Goal: Task Accomplishment & Management: Manage account settings

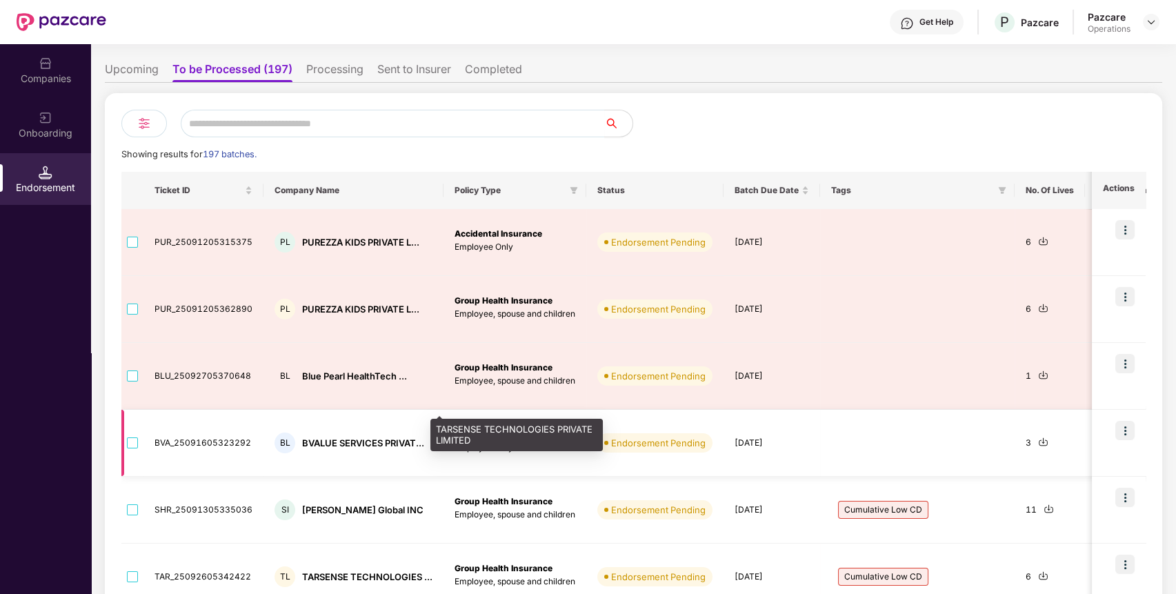
scroll to position [48, 0]
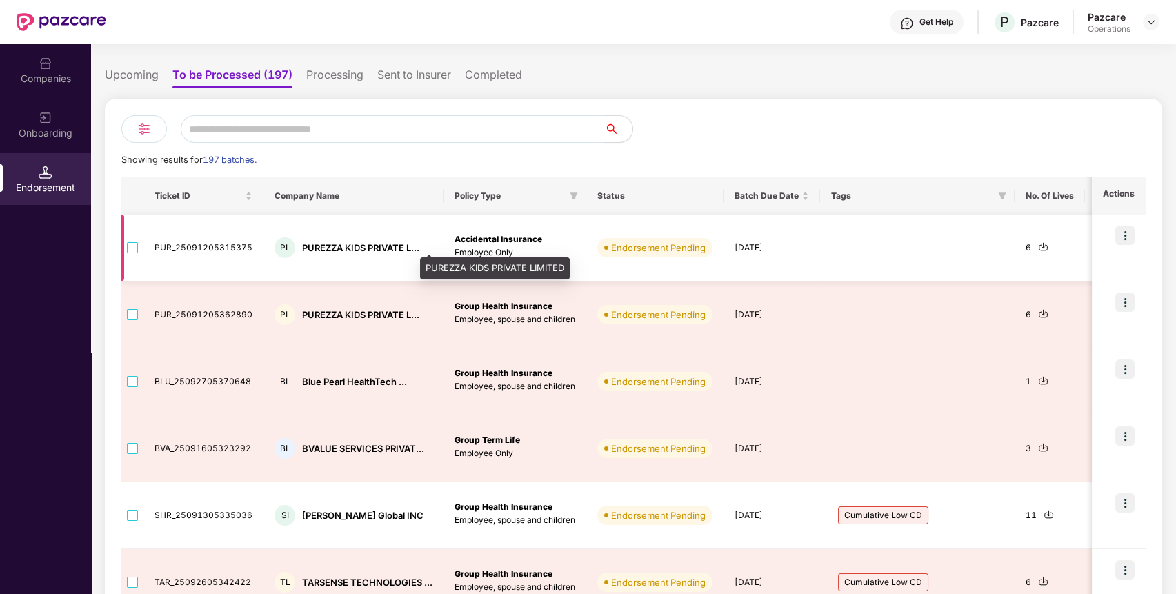
click at [359, 249] on div "PUREZZA KIDS PRIVATE L..." at bounding box center [360, 247] width 117 height 13
copy div "PUREZZA KIDS PRIVATE L..."
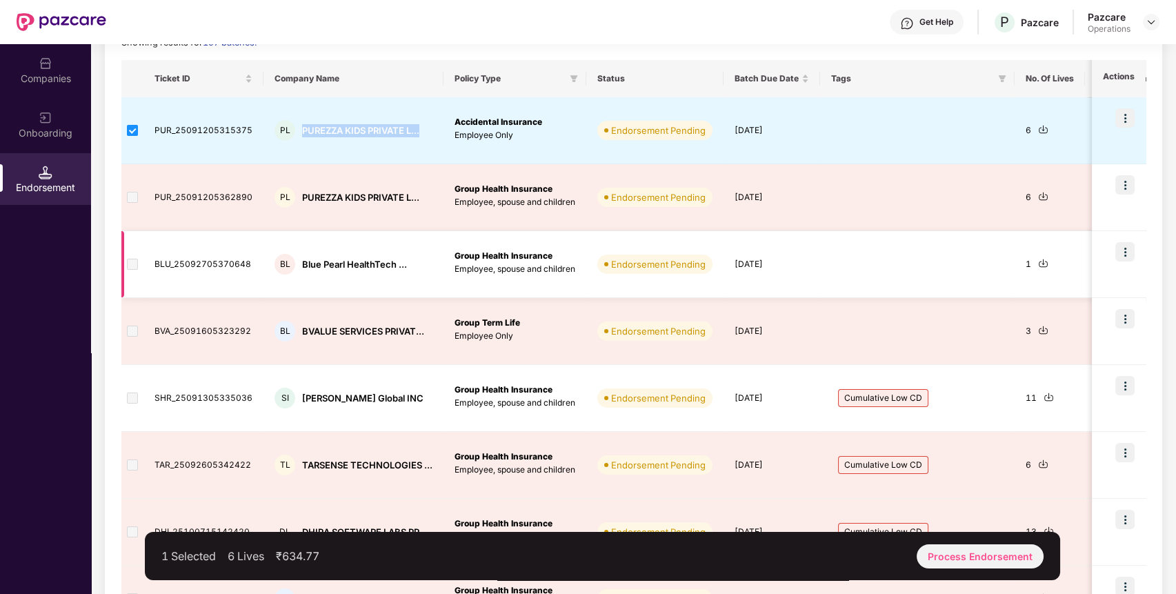
scroll to position [164, 0]
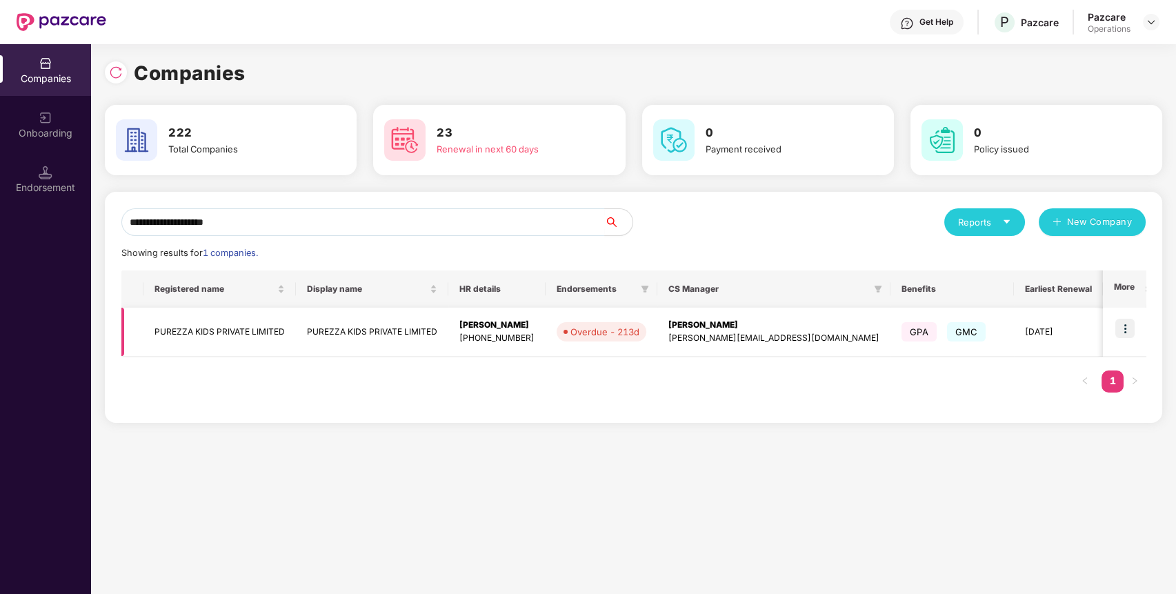
type input "**********"
click at [1131, 327] on img at bounding box center [1124, 328] width 19 height 19
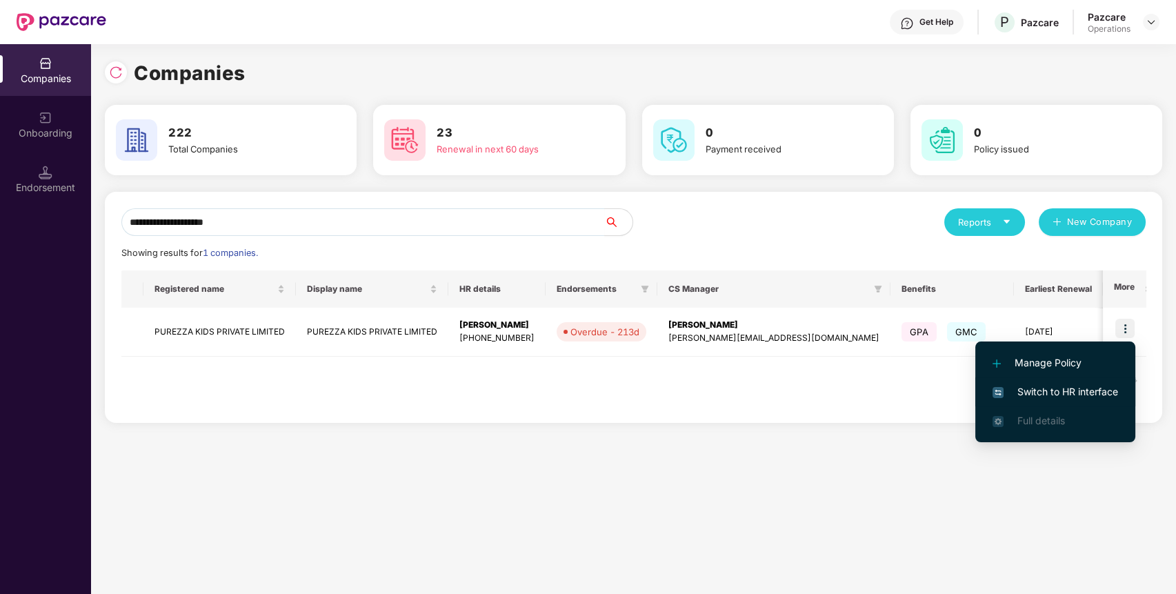
click at [1068, 383] on li "Switch to HR interface" at bounding box center [1055, 391] width 160 height 29
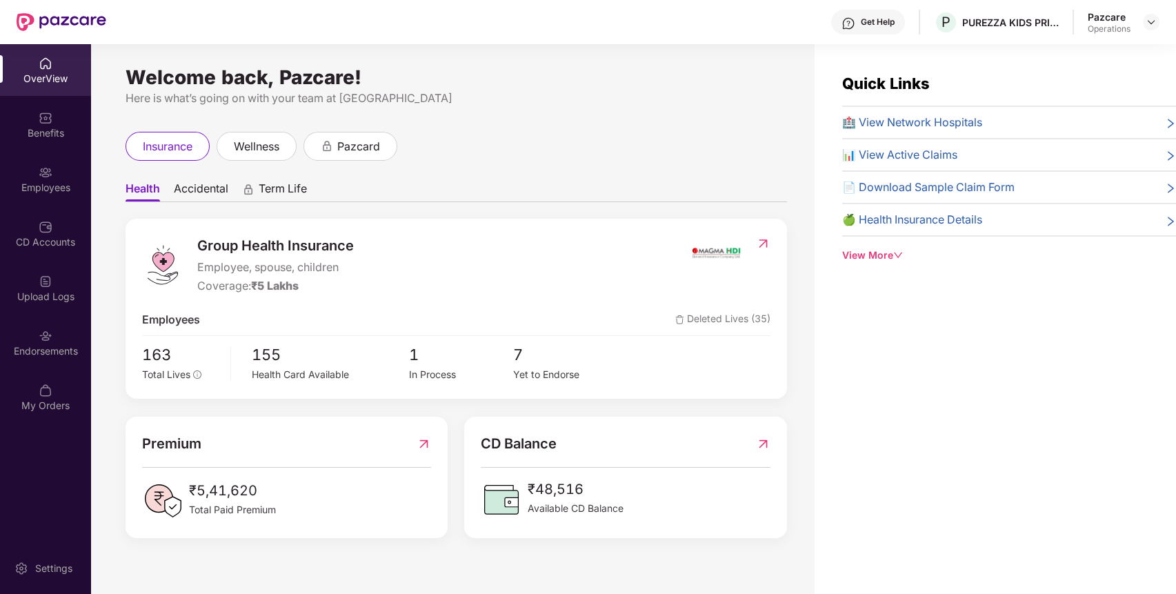
click at [32, 339] on div "Endorsements" at bounding box center [45, 343] width 91 height 52
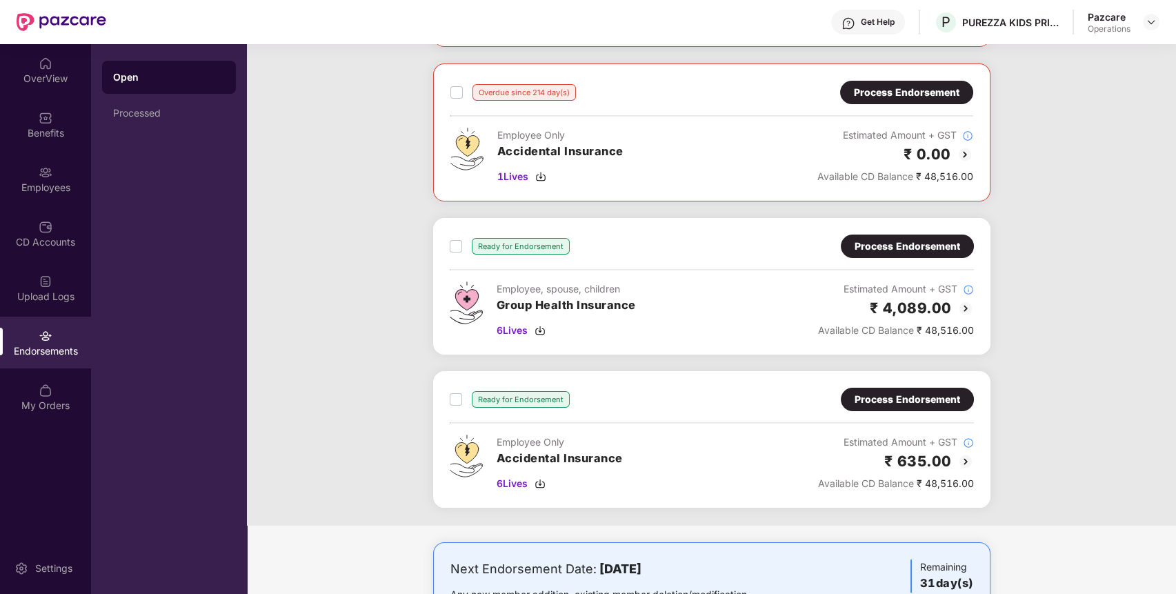
scroll to position [210, 0]
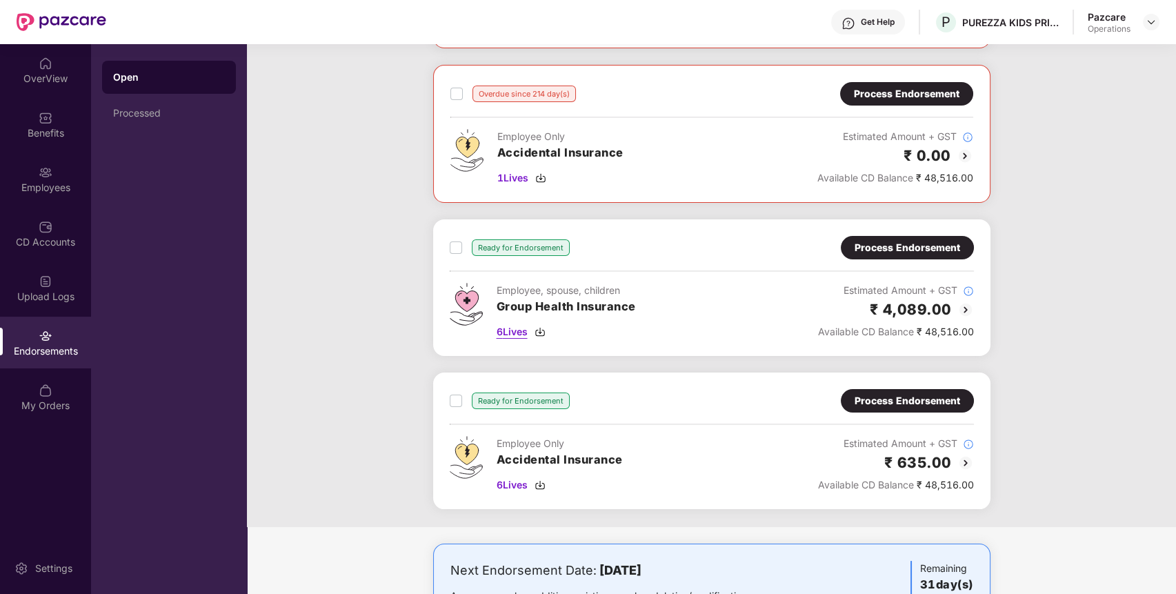
click at [545, 331] on img at bounding box center [539, 331] width 11 height 11
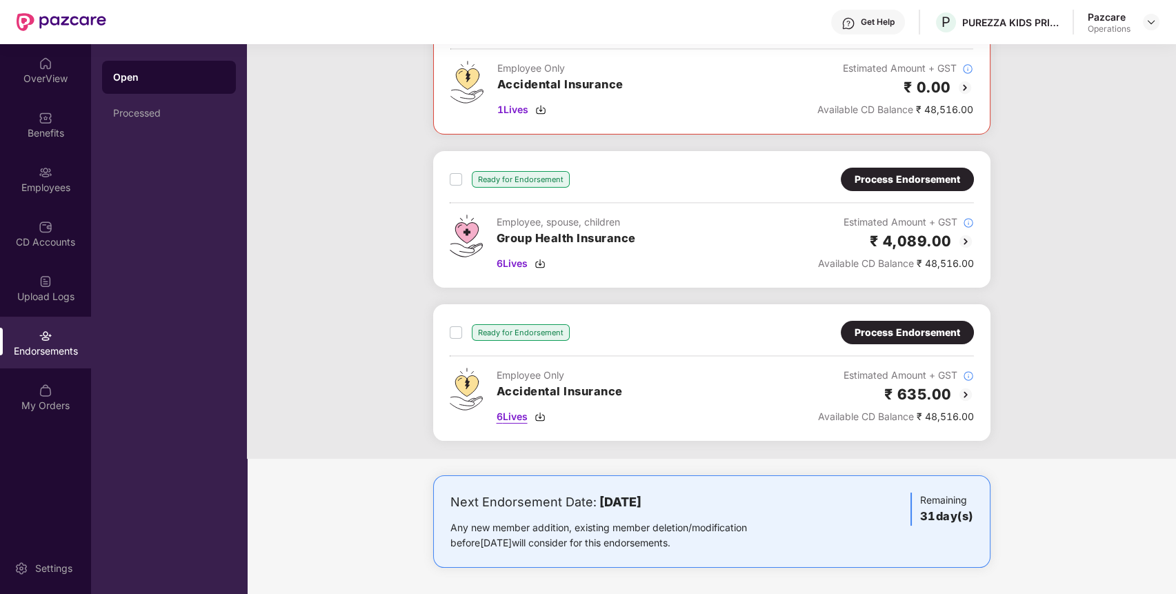
click at [541, 412] on img at bounding box center [539, 416] width 11 height 11
click at [883, 174] on div "Process Endorsement" at bounding box center [907, 179] width 106 height 15
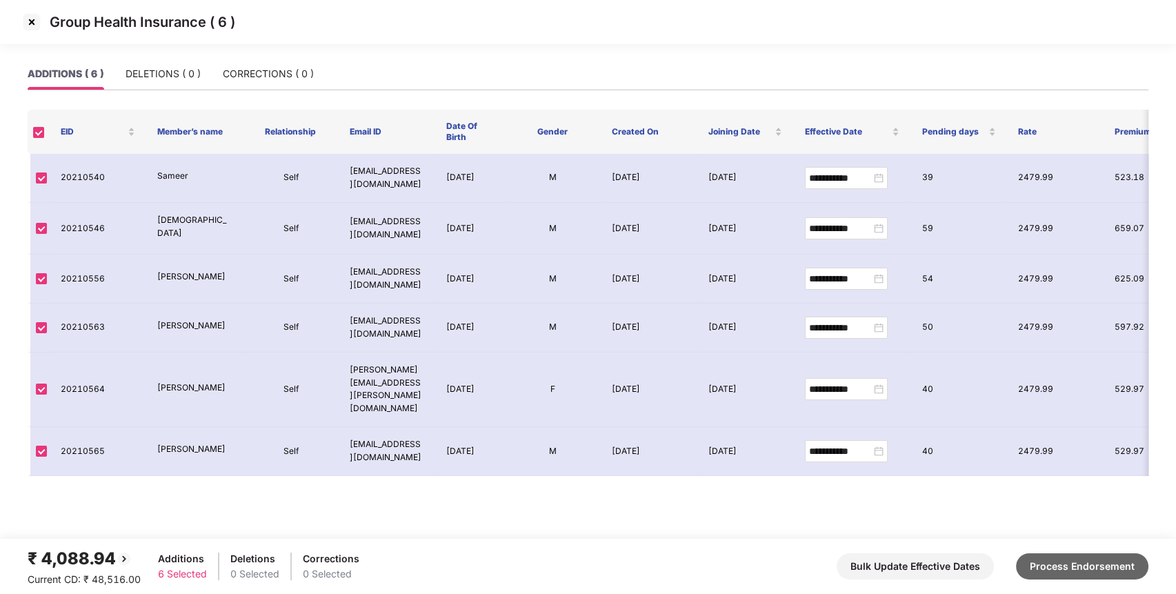
click at [1082, 554] on button "Process Endorsement" at bounding box center [1082, 566] width 132 height 26
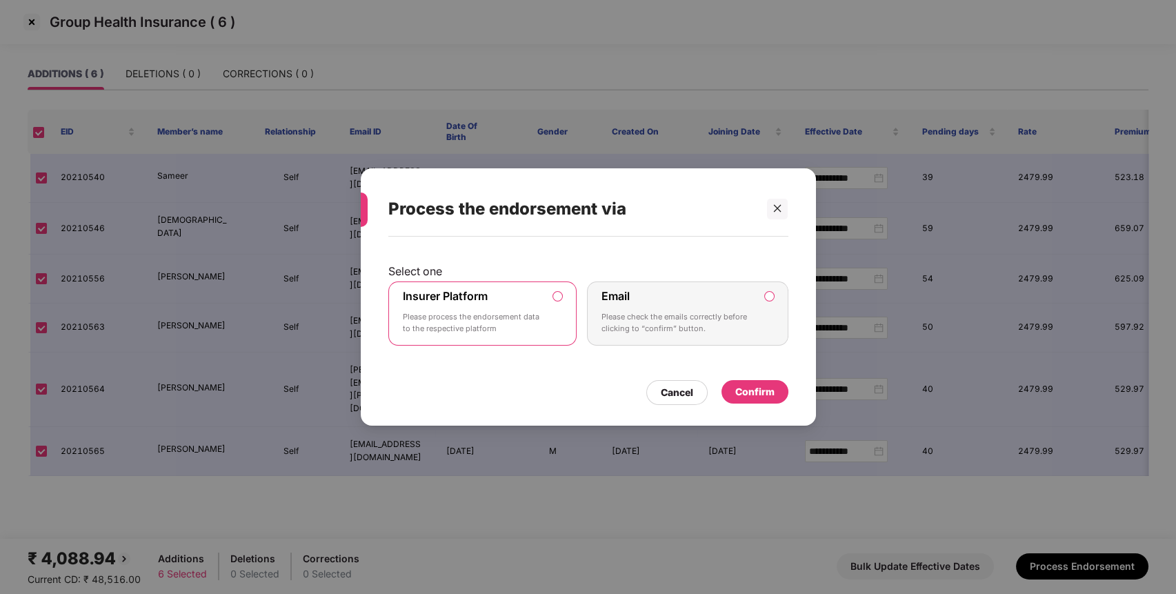
click at [745, 386] on div "Confirm" at bounding box center [754, 391] width 39 height 15
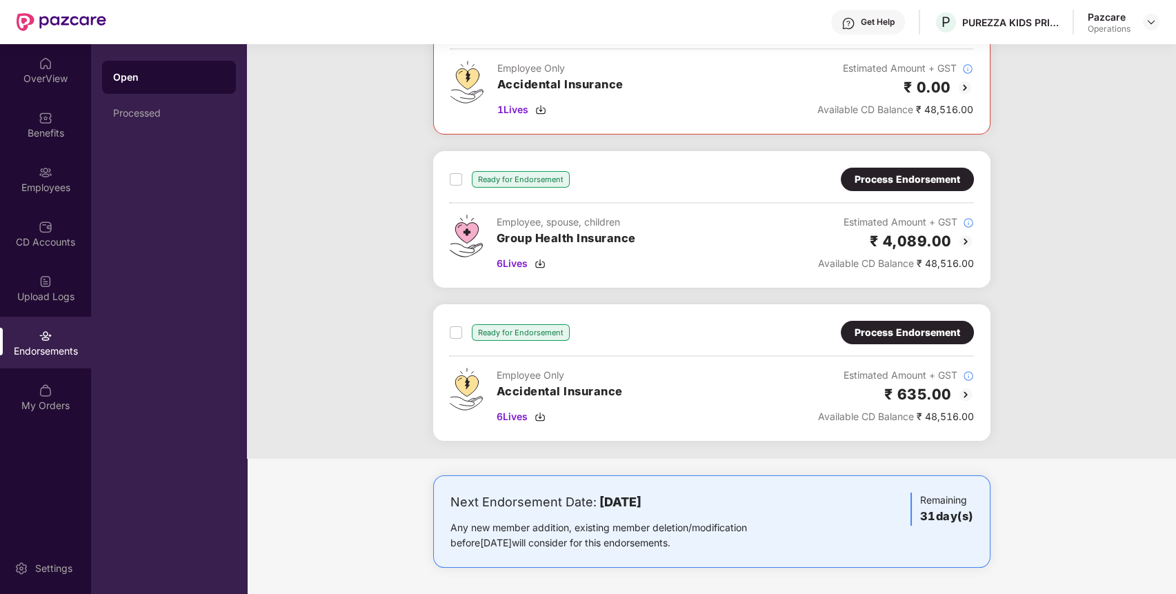
click at [887, 335] on div "Process Endorsement" at bounding box center [907, 332] width 106 height 15
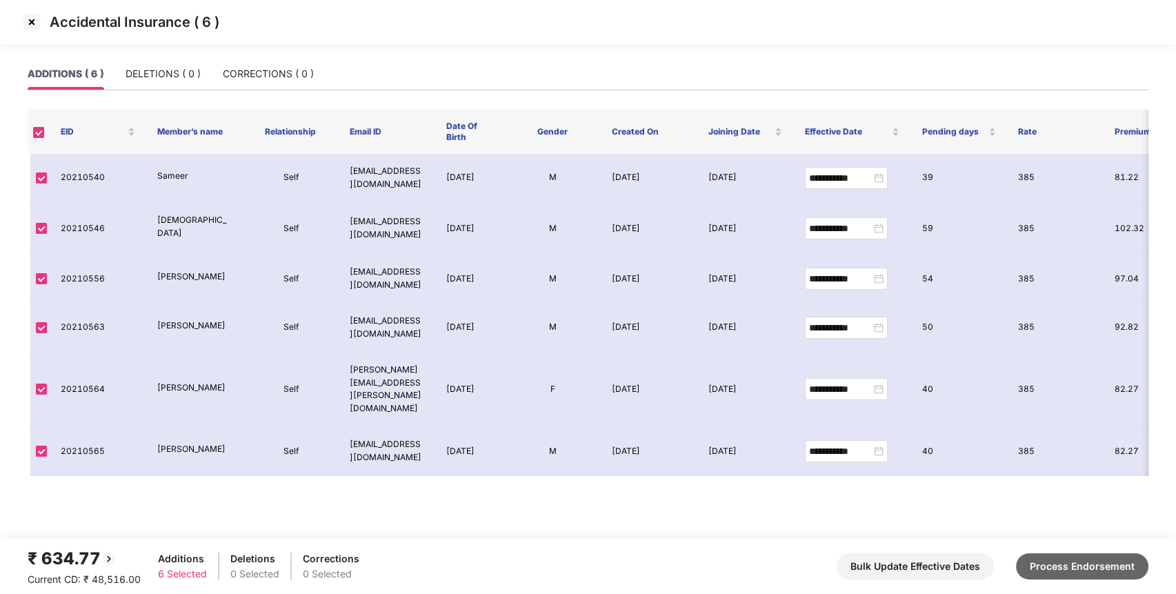
click at [1096, 563] on button "Process Endorsement" at bounding box center [1082, 566] width 132 height 26
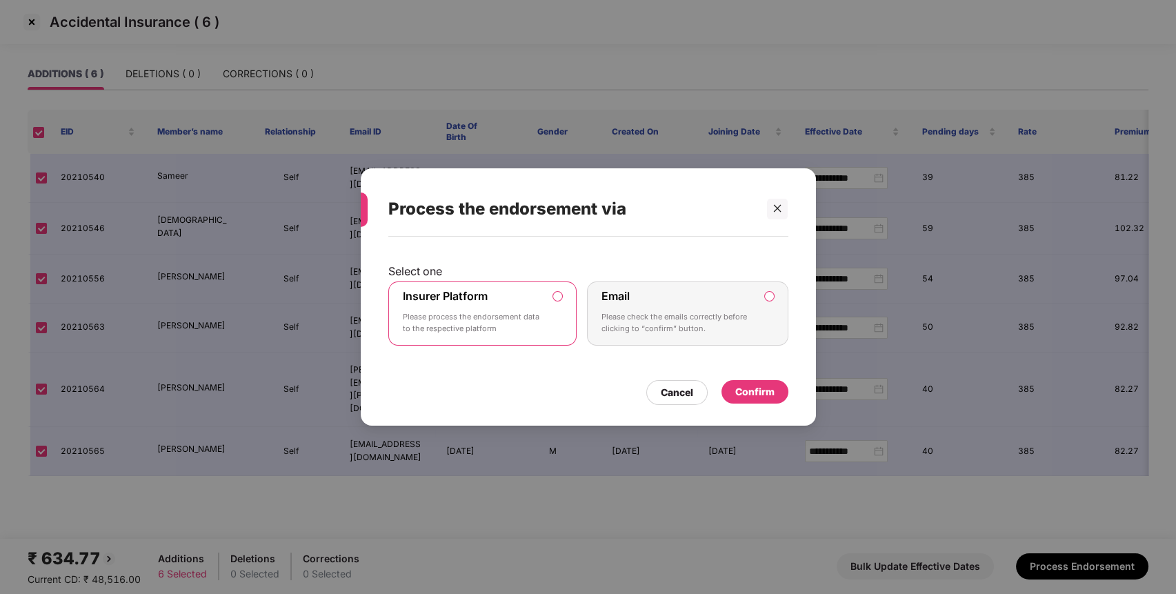
click at [736, 381] on div "Confirm" at bounding box center [754, 391] width 67 height 23
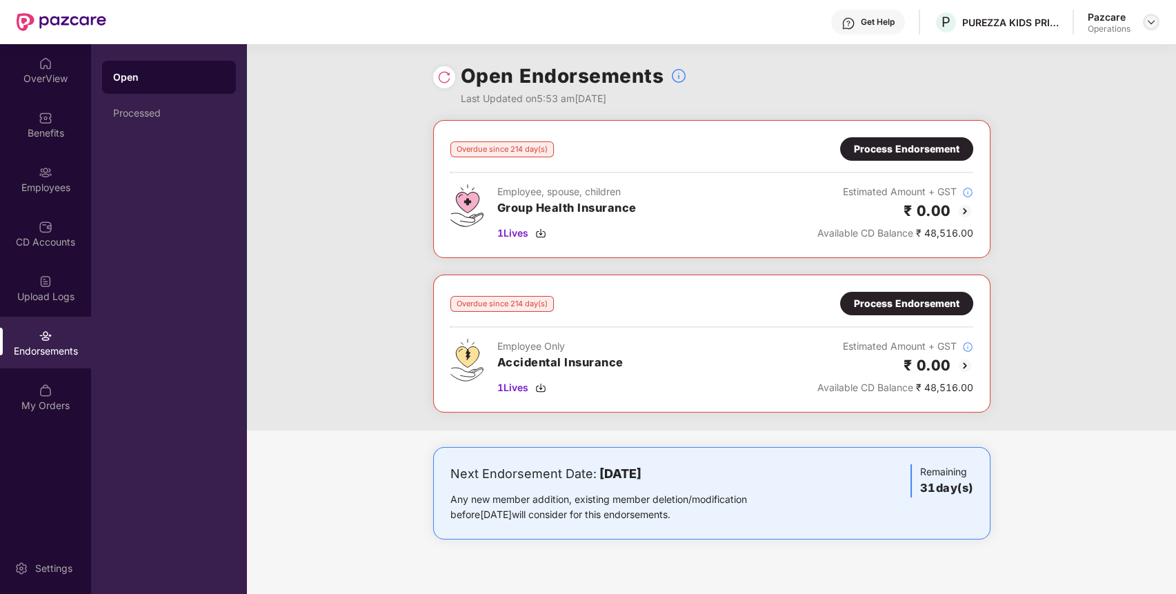
click at [1147, 21] on img at bounding box center [1150, 22] width 11 height 11
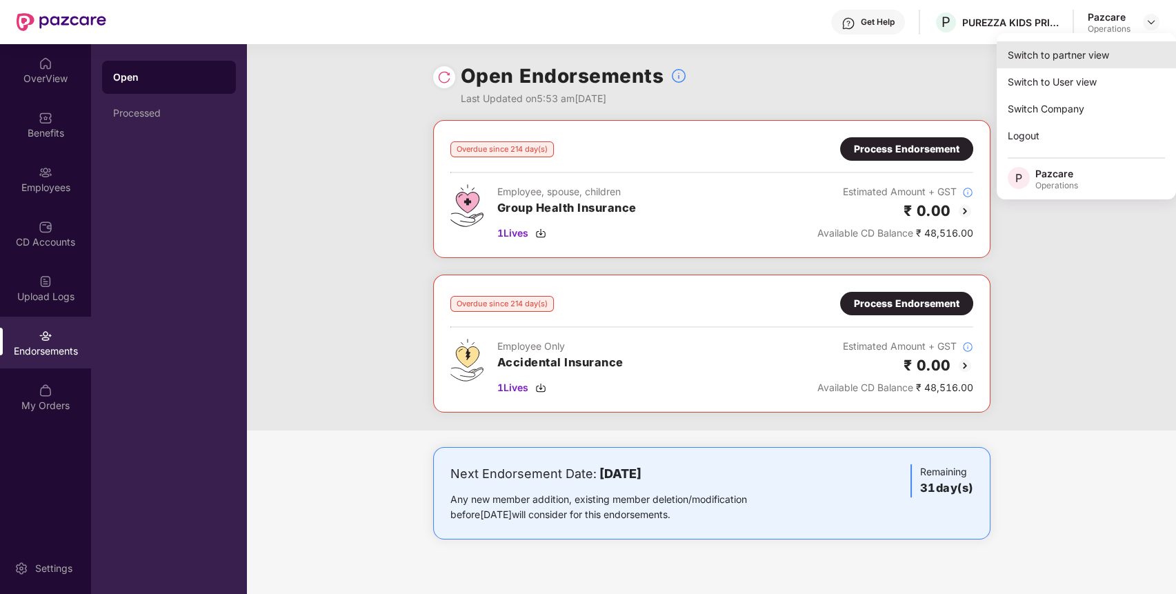
click at [1070, 51] on div "Switch to partner view" at bounding box center [1085, 54] width 179 height 27
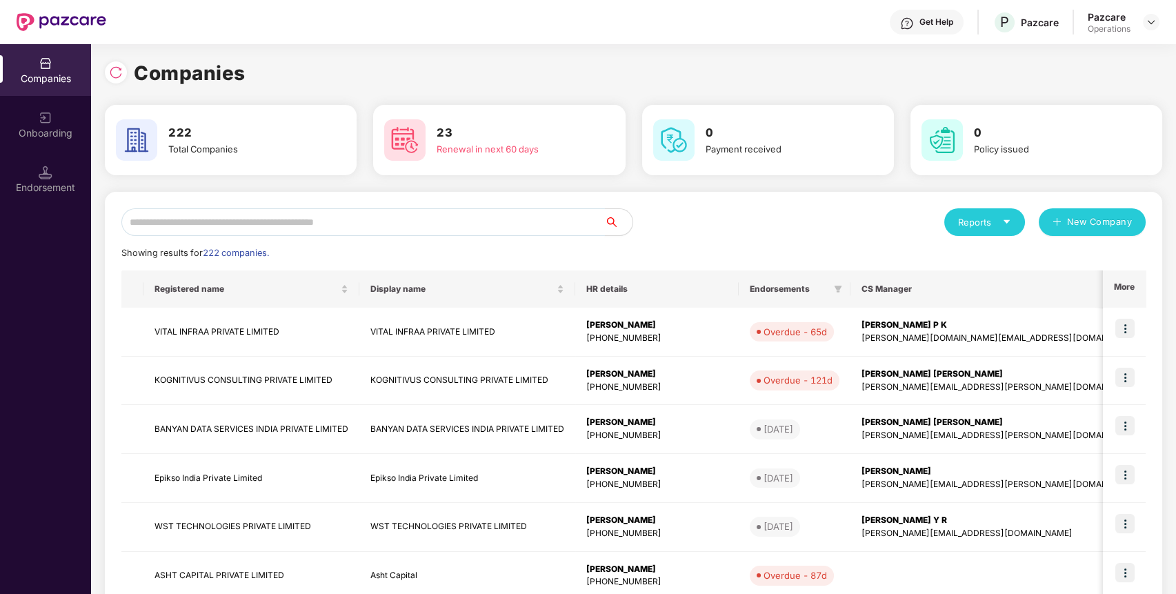
paste input "**********"
click at [449, 223] on input "**********" at bounding box center [362, 222] width 483 height 28
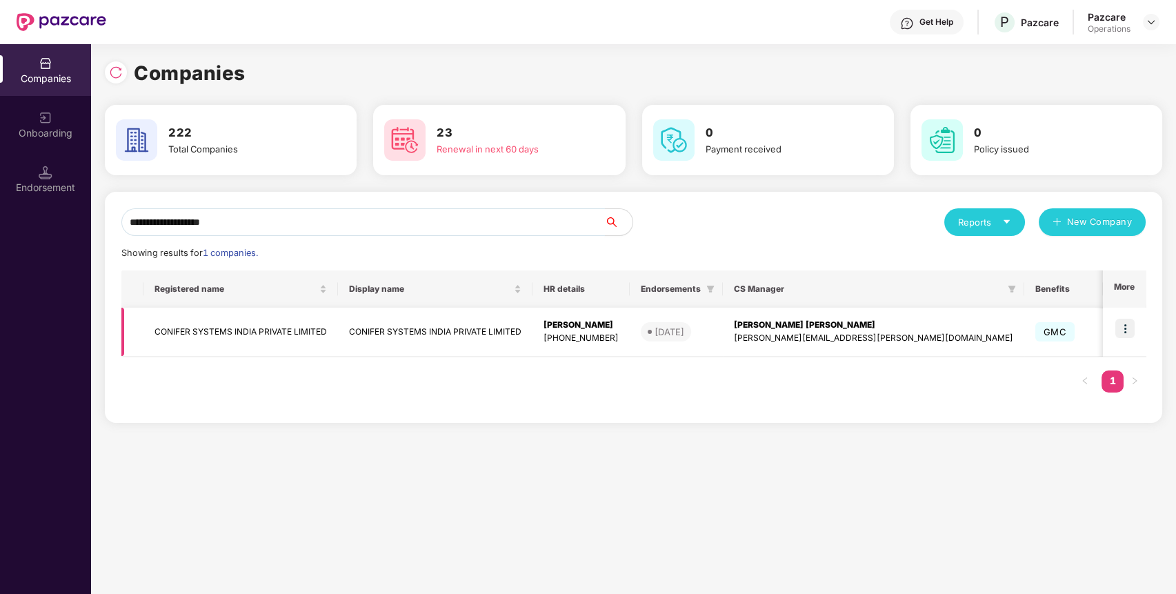
type input "**********"
click at [263, 328] on td "CONIFER SYSTEMS INDIA PRIVATE LIMITED" at bounding box center [240, 332] width 194 height 49
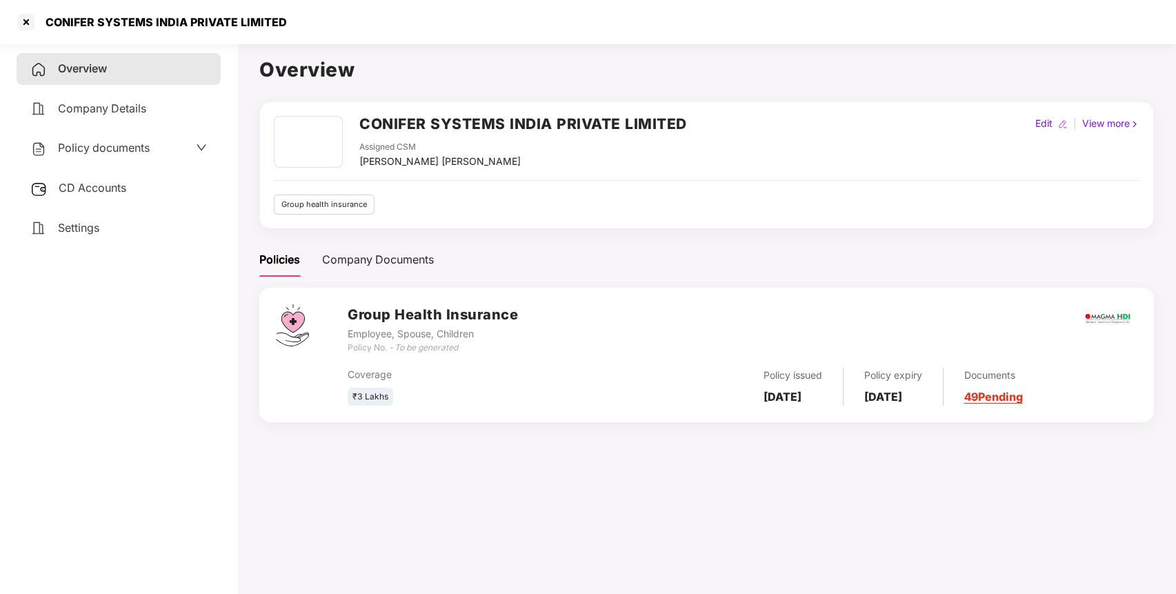
click at [152, 148] on div "Policy documents" at bounding box center [118, 148] width 177 height 18
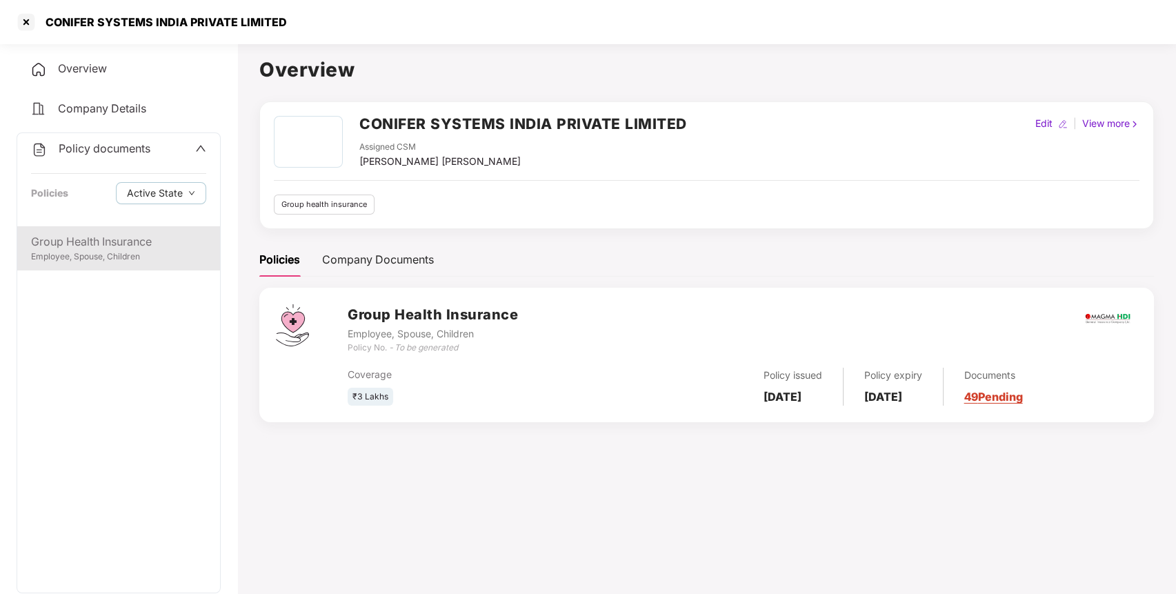
click at [63, 264] on div "Group Health Insurance Employee, Spouse, Children" at bounding box center [118, 248] width 203 height 44
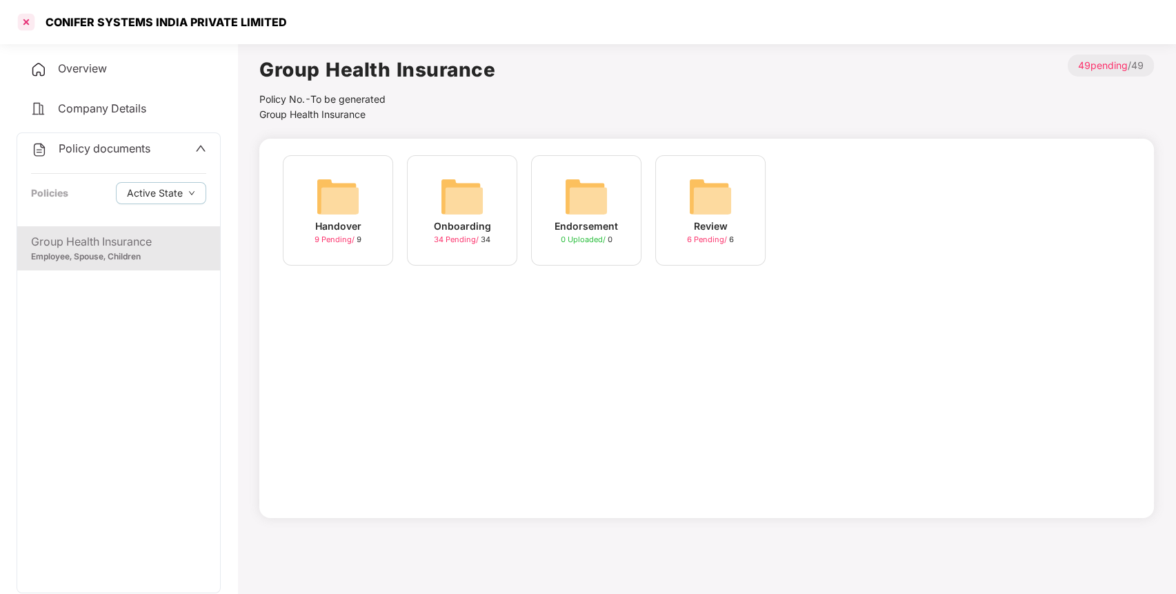
click at [25, 11] on div at bounding box center [26, 22] width 22 height 22
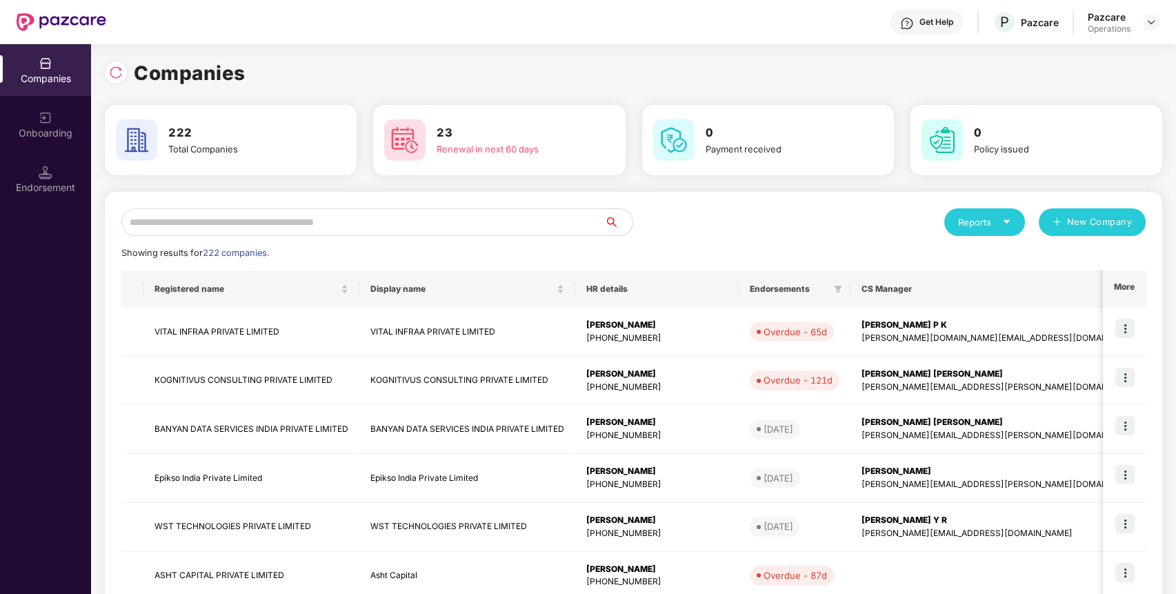
click at [392, 226] on input "text" at bounding box center [362, 222] width 483 height 28
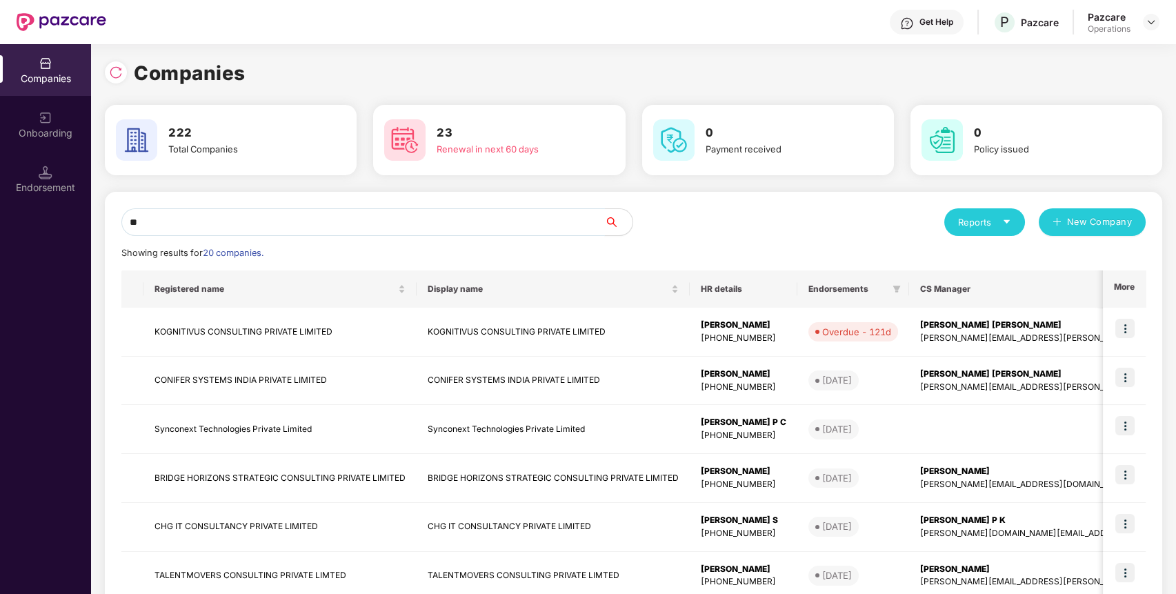
type input "*"
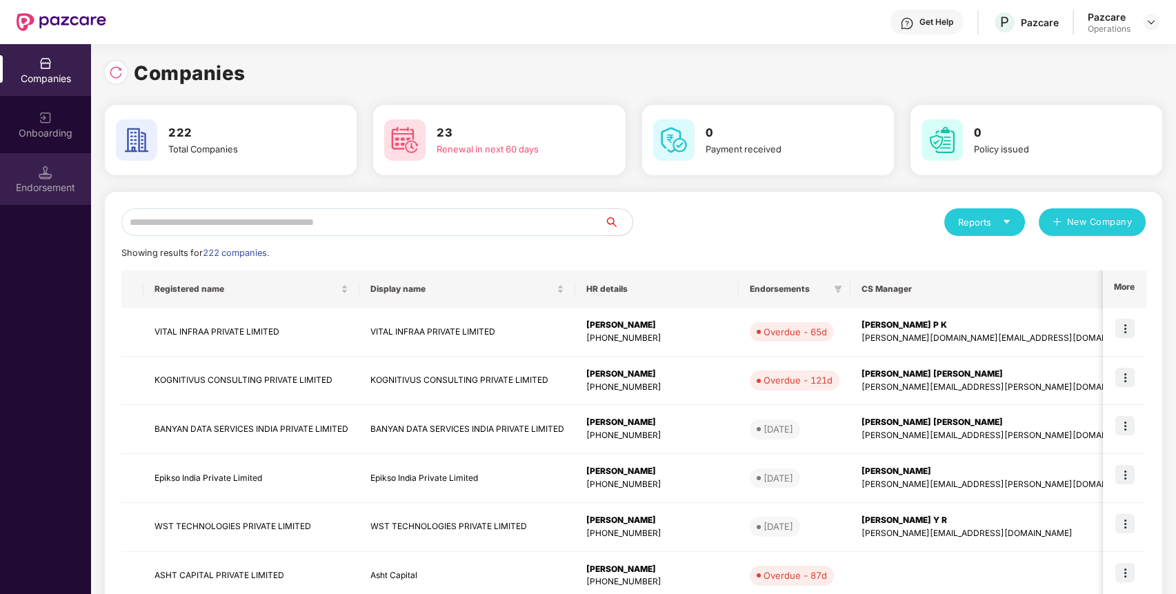
click at [52, 172] on div "Endorsement" at bounding box center [45, 179] width 91 height 52
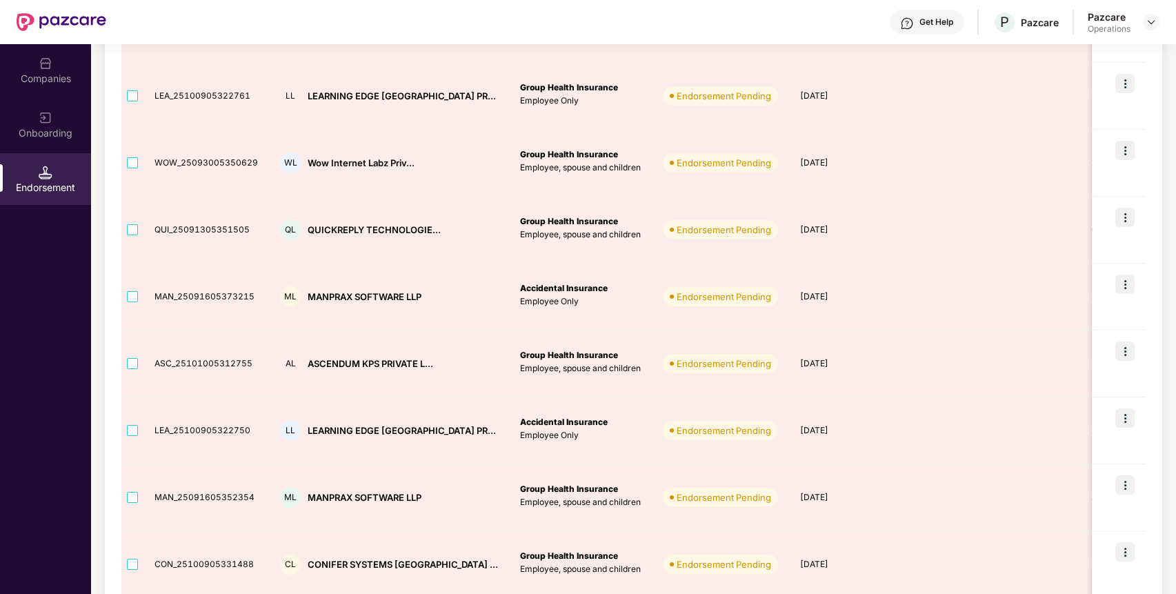
scroll to position [403, 0]
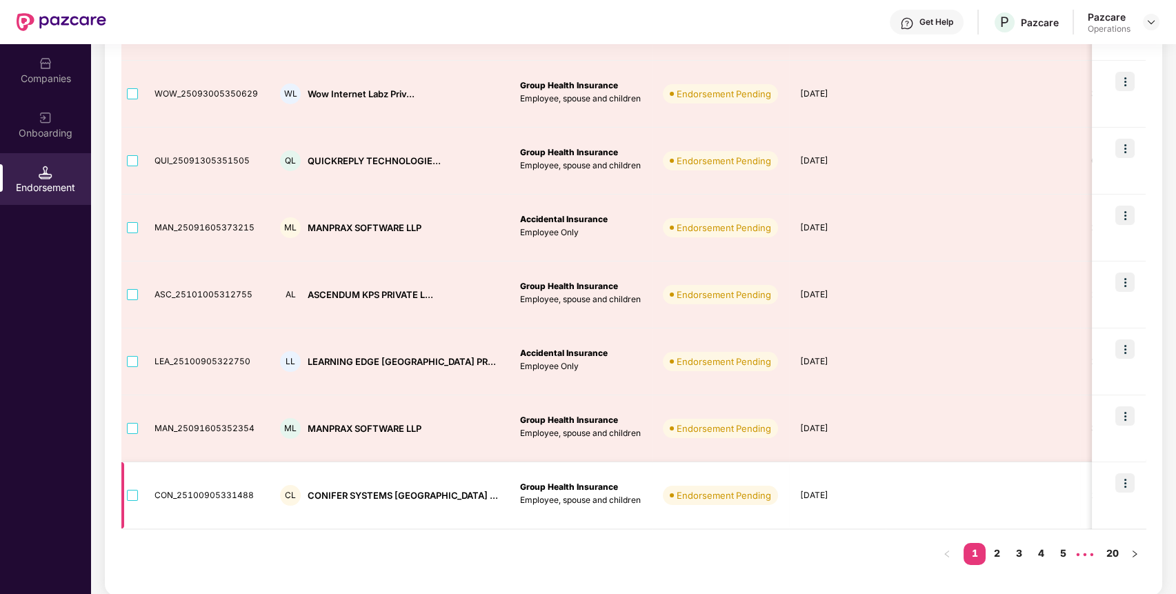
click at [1103, 490] on img at bounding box center [1108, 494] width 10 height 10
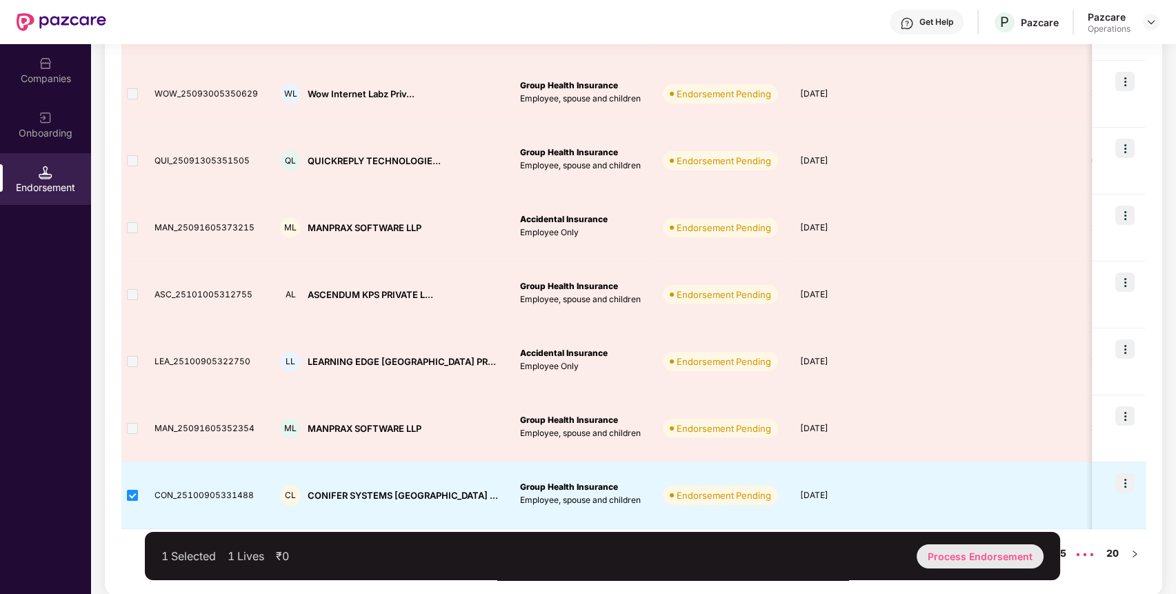
click at [945, 558] on div "Process Endorsement" at bounding box center [979, 556] width 127 height 24
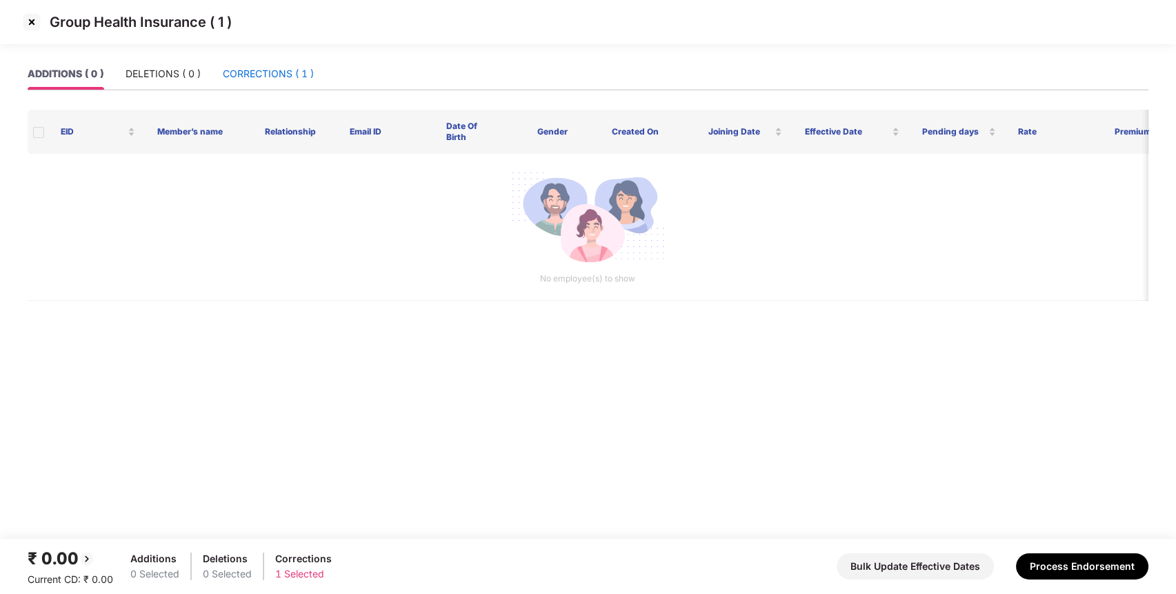
click at [273, 77] on div "CORRECTIONS ( 1 )" at bounding box center [268, 73] width 91 height 15
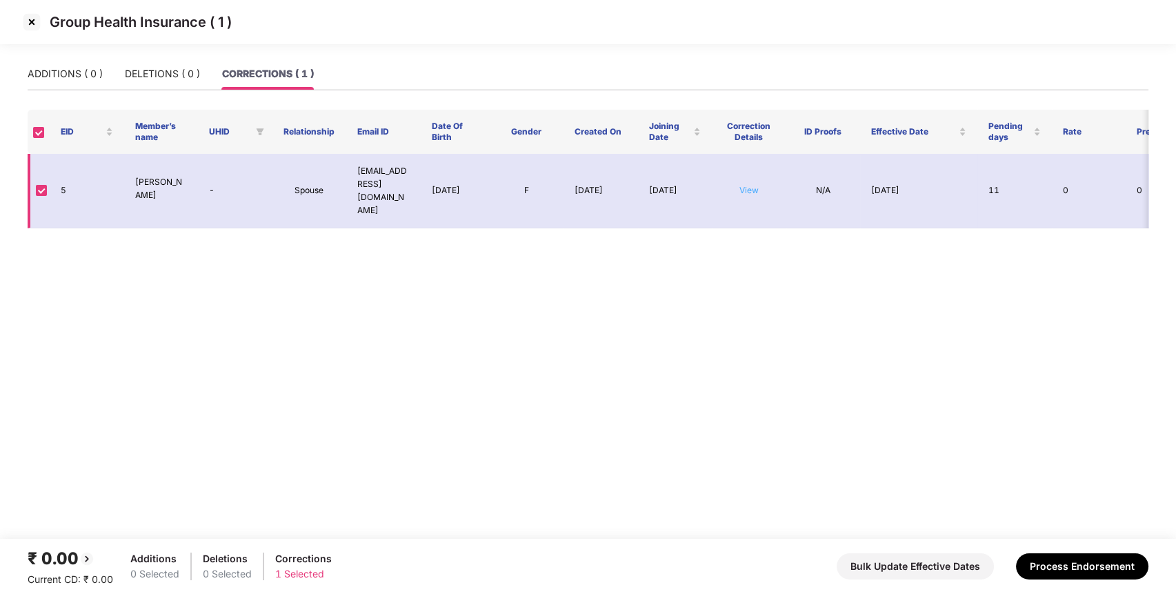
click at [744, 185] on link "View" at bounding box center [748, 190] width 19 height 10
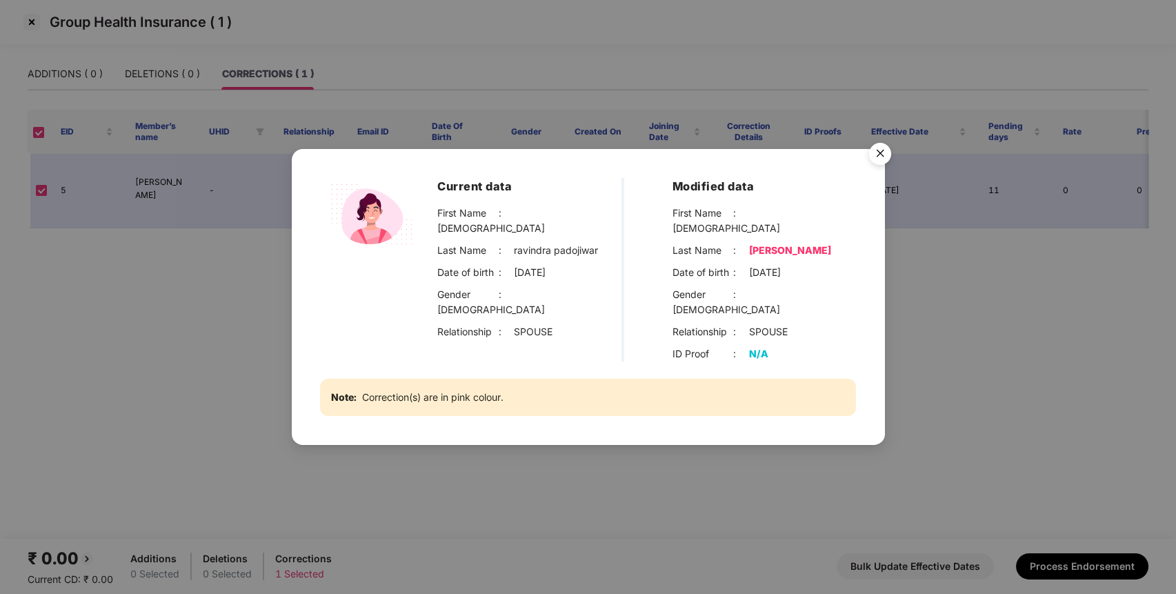
click at [777, 248] on div "Ravindra Padojiwar" at bounding box center [789, 250] width 82 height 15
copy div "Ravindra Padojiwar"
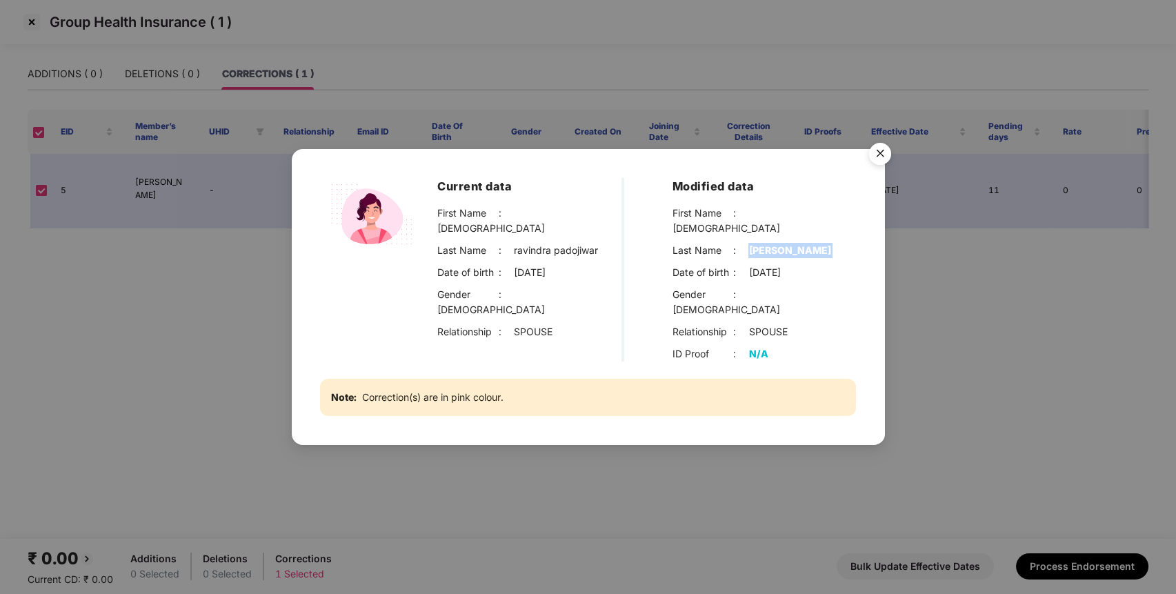
click at [878, 165] on img "Close" at bounding box center [880, 156] width 39 height 39
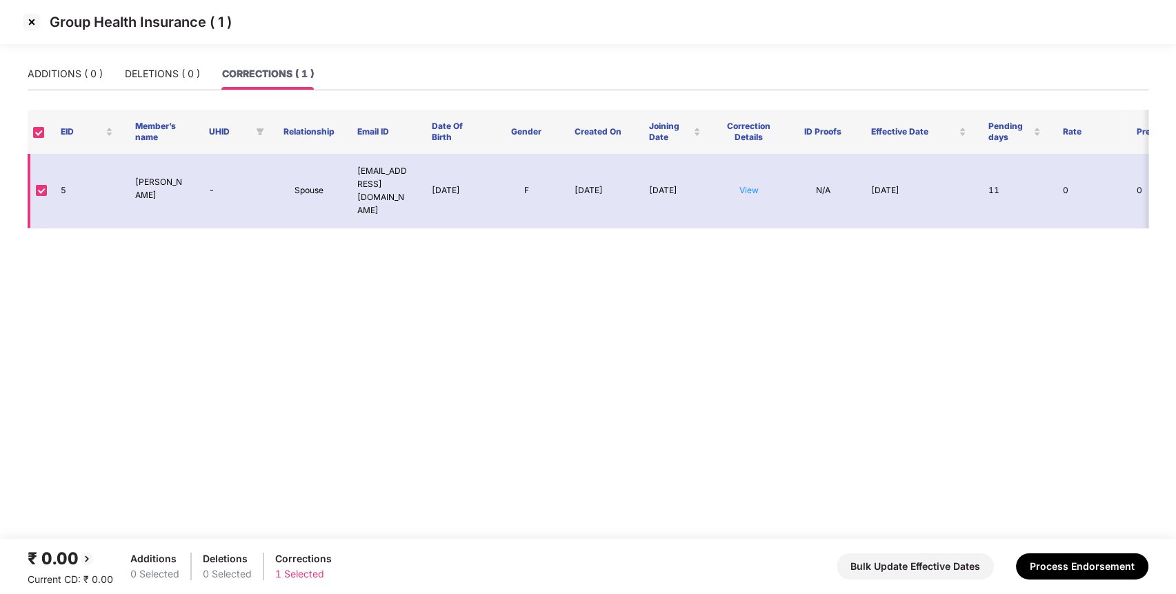
click at [152, 176] on p "Vaibhavi Ravindra Padojiwar" at bounding box center [161, 189] width 52 height 26
click at [27, 23] on img at bounding box center [32, 22] width 22 height 22
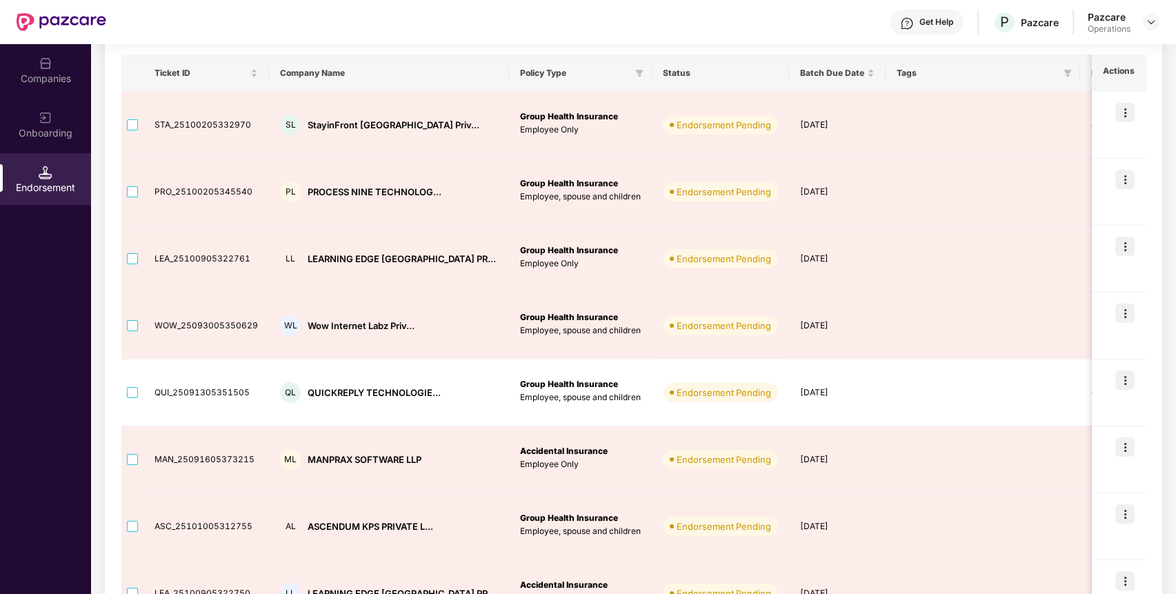
scroll to position [403, 0]
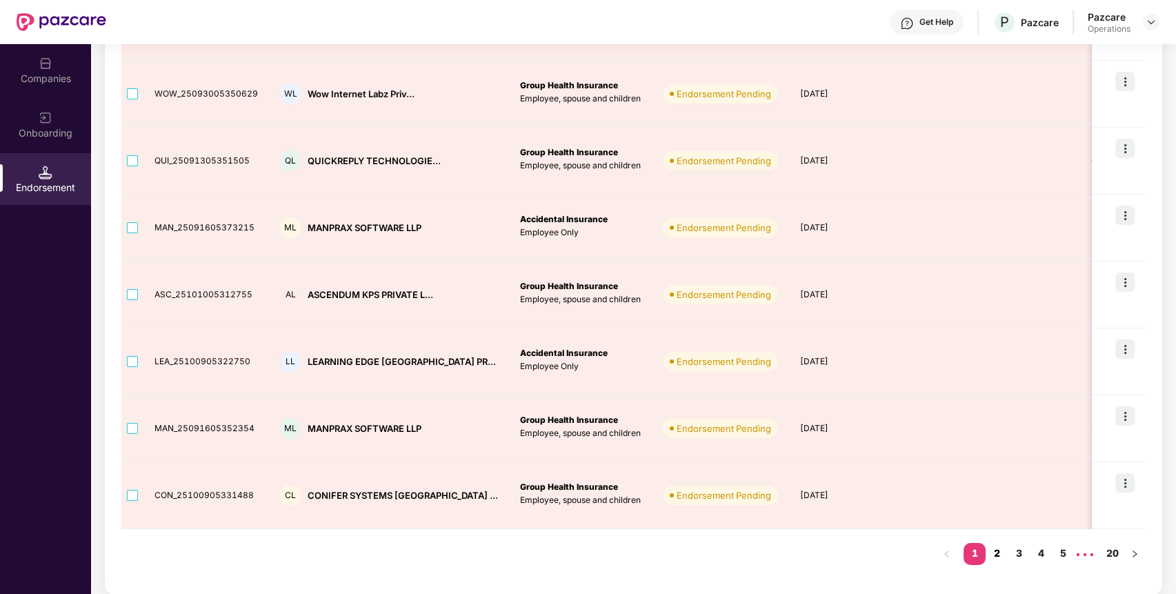
click at [1001, 550] on link "2" at bounding box center [996, 553] width 22 height 21
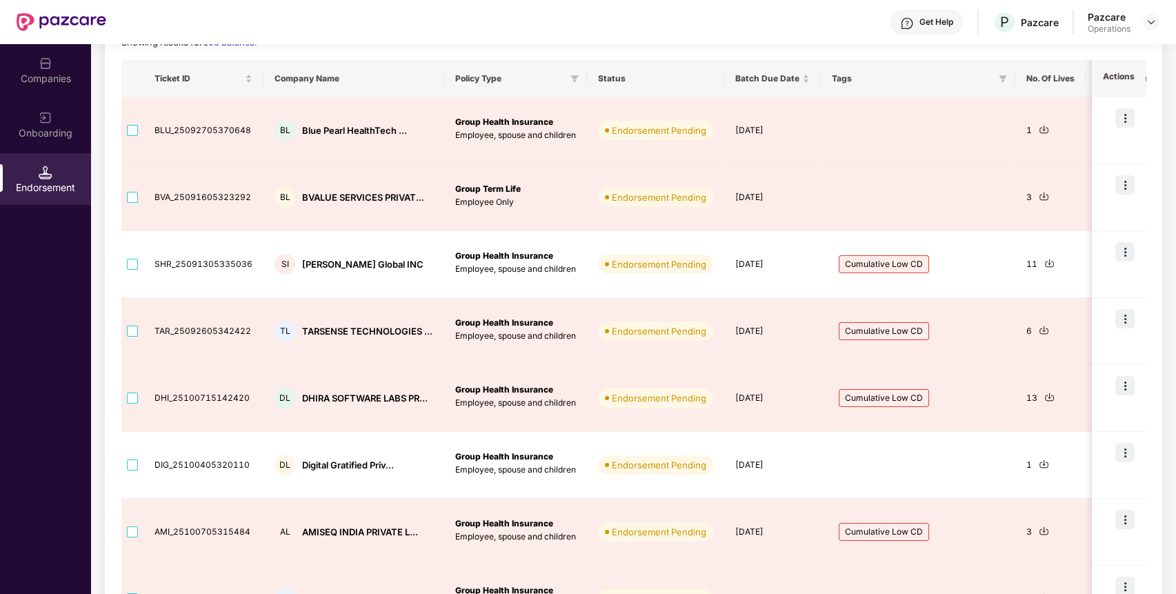
scroll to position [0, 0]
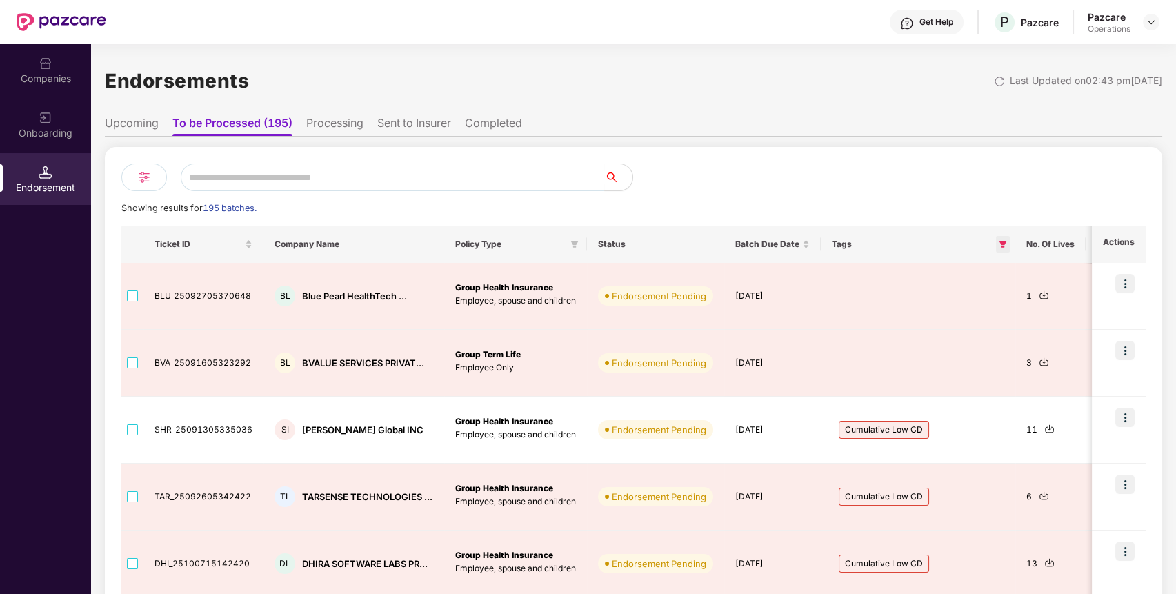
click at [1004, 246] on span at bounding box center [1003, 244] width 14 height 17
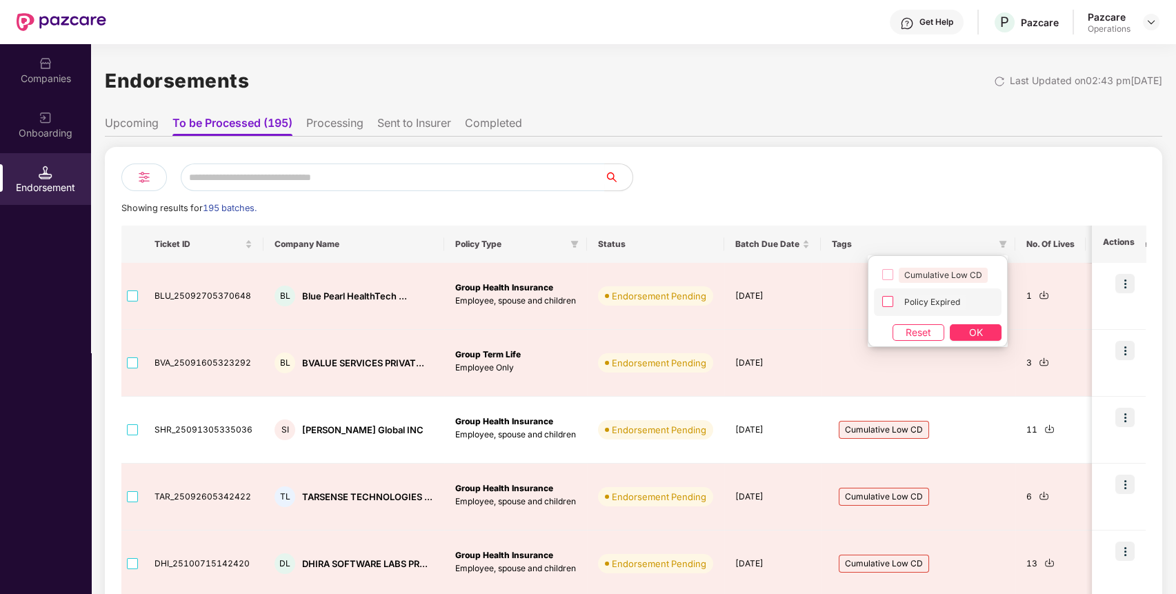
click at [934, 301] on span "Policy Expired" at bounding box center [932, 301] width 67 height 15
click at [965, 326] on button "OK" at bounding box center [976, 332] width 52 height 17
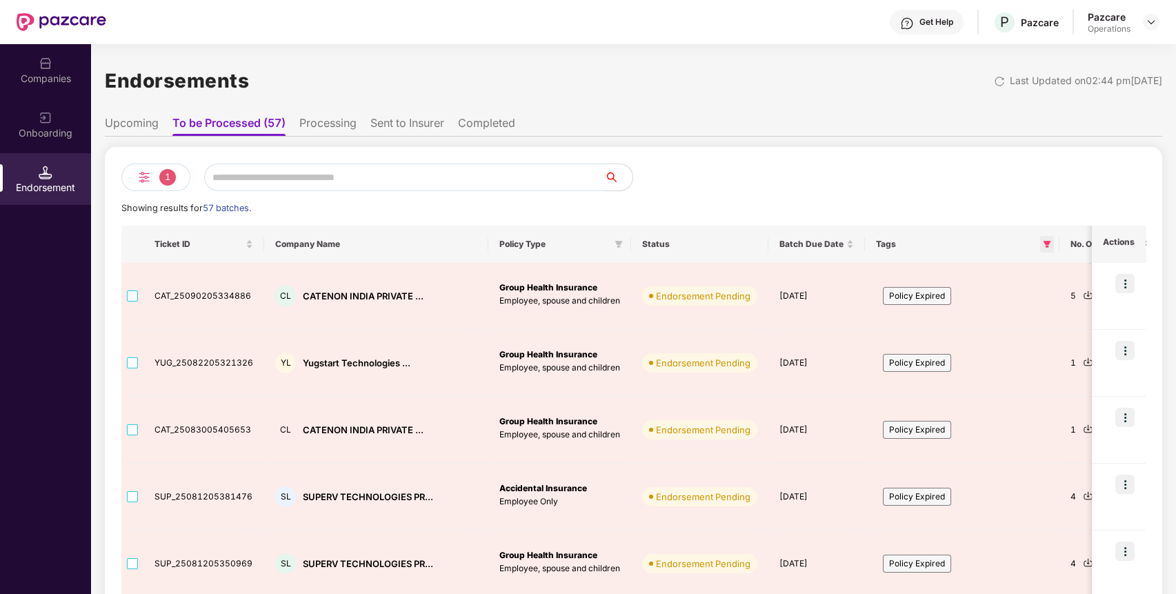
click at [1043, 246] on icon "filter" at bounding box center [1047, 244] width 8 height 8
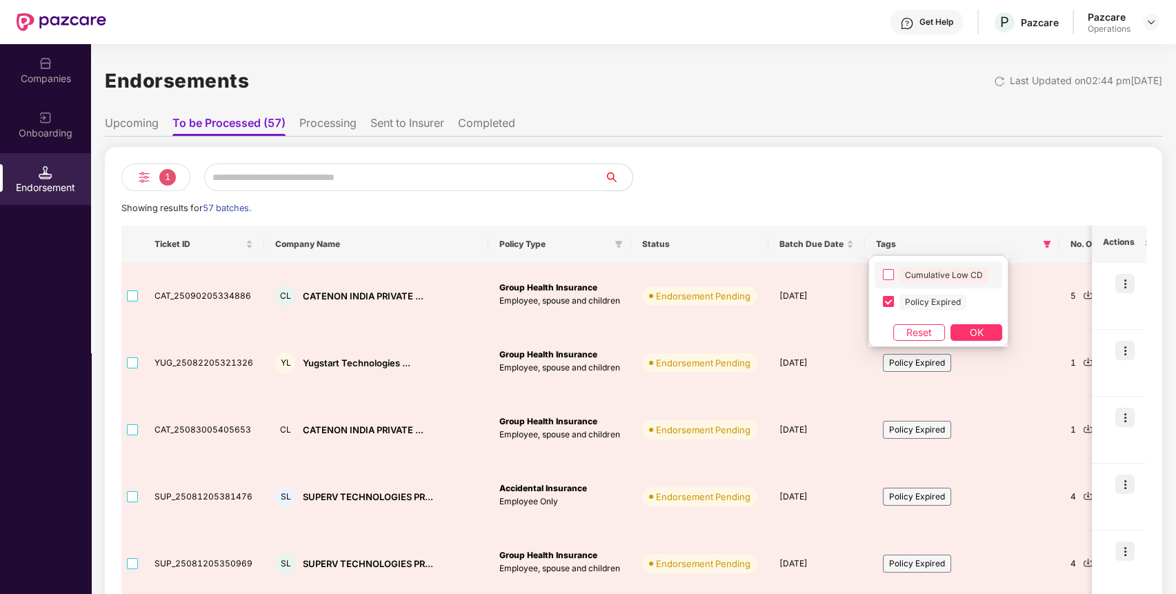
click at [905, 270] on span "Cumulative Low CD" at bounding box center [943, 275] width 89 height 15
click at [984, 324] on button "OK" at bounding box center [976, 332] width 52 height 17
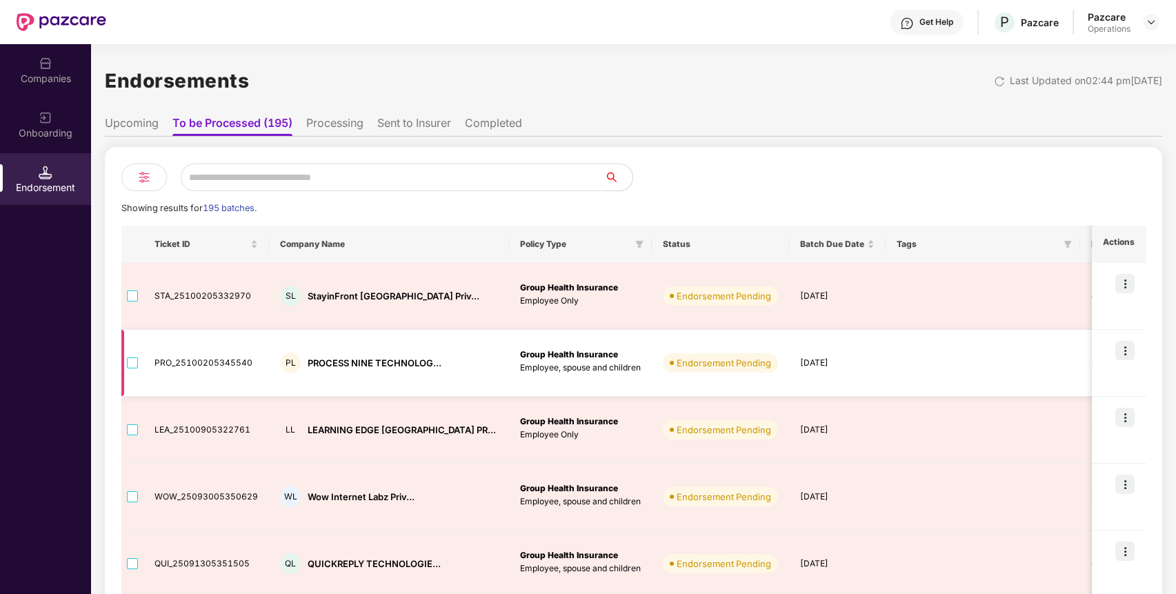
scroll to position [403, 0]
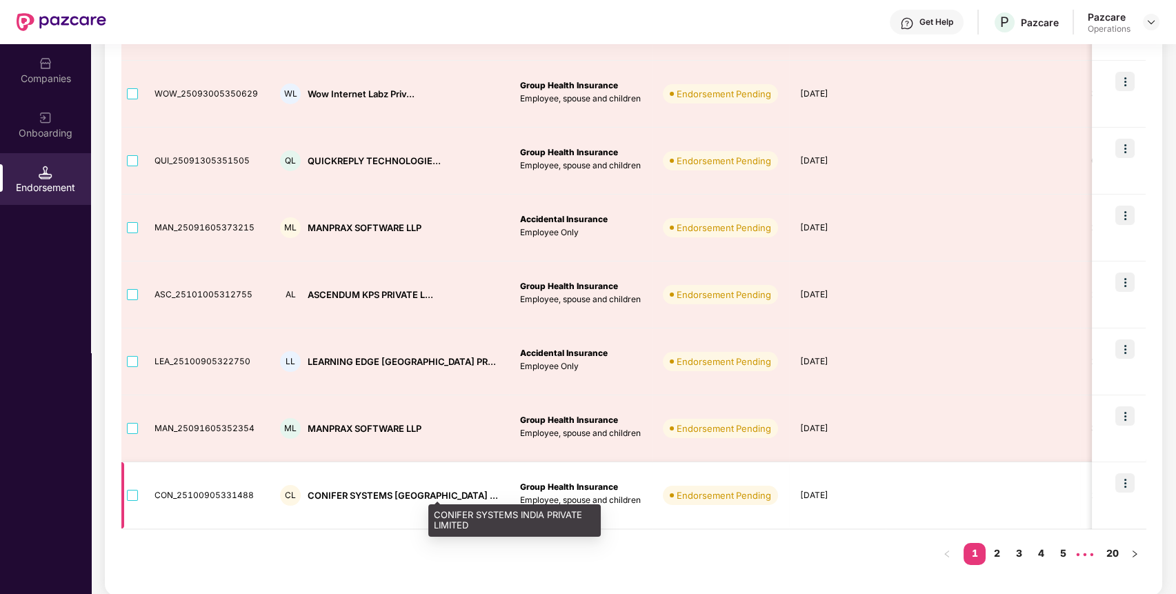
click at [358, 491] on div "CONIFER SYSTEMS [GEOGRAPHIC_DATA] ..." at bounding box center [403, 495] width 190 height 13
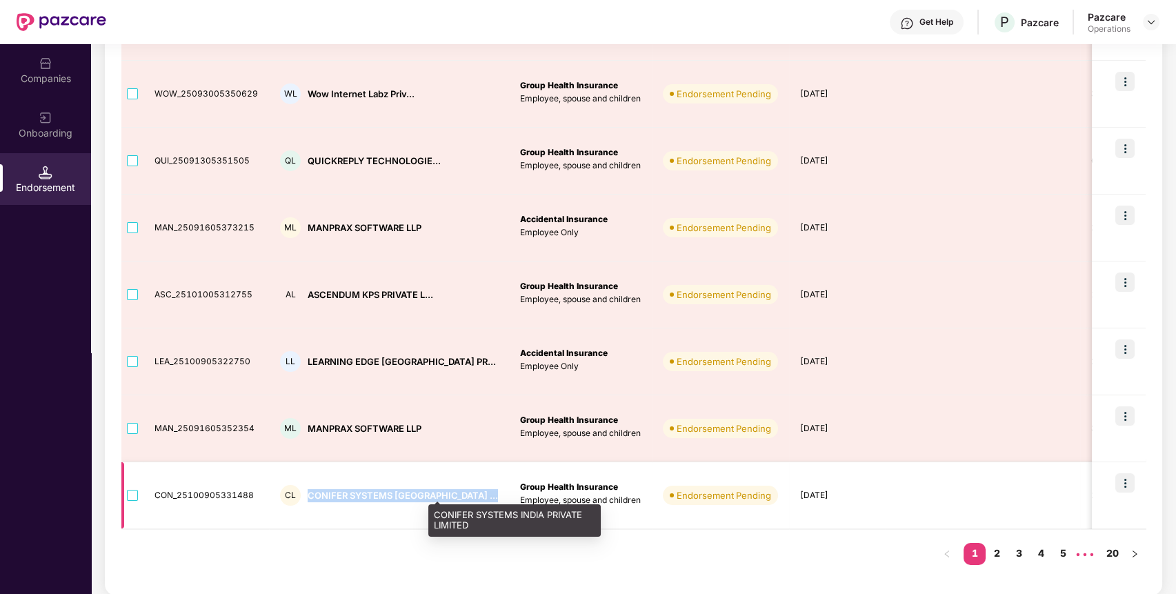
click at [358, 491] on div "CONIFER SYSTEMS [GEOGRAPHIC_DATA] ..." at bounding box center [403, 495] width 190 height 13
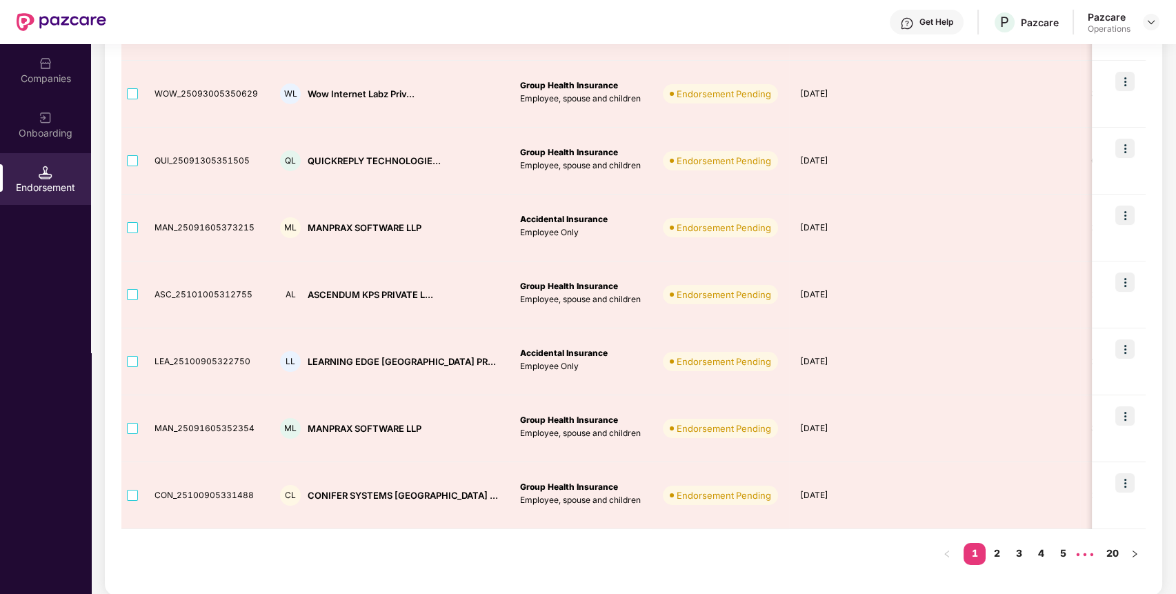
click at [65, 72] on div "Companies" at bounding box center [45, 79] width 91 height 14
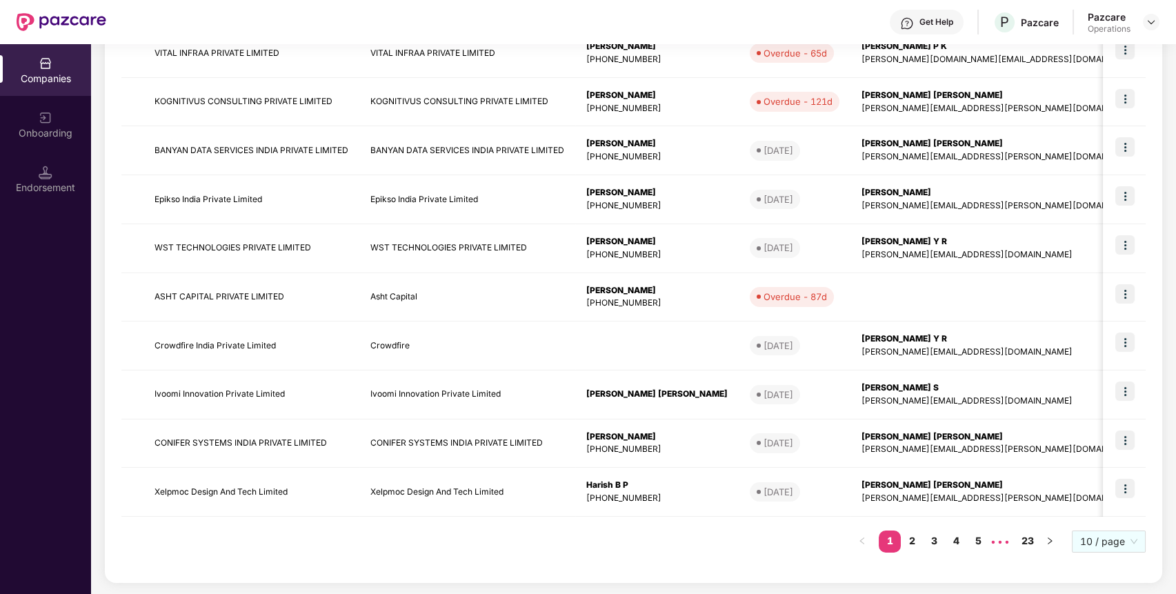
scroll to position [0, 0]
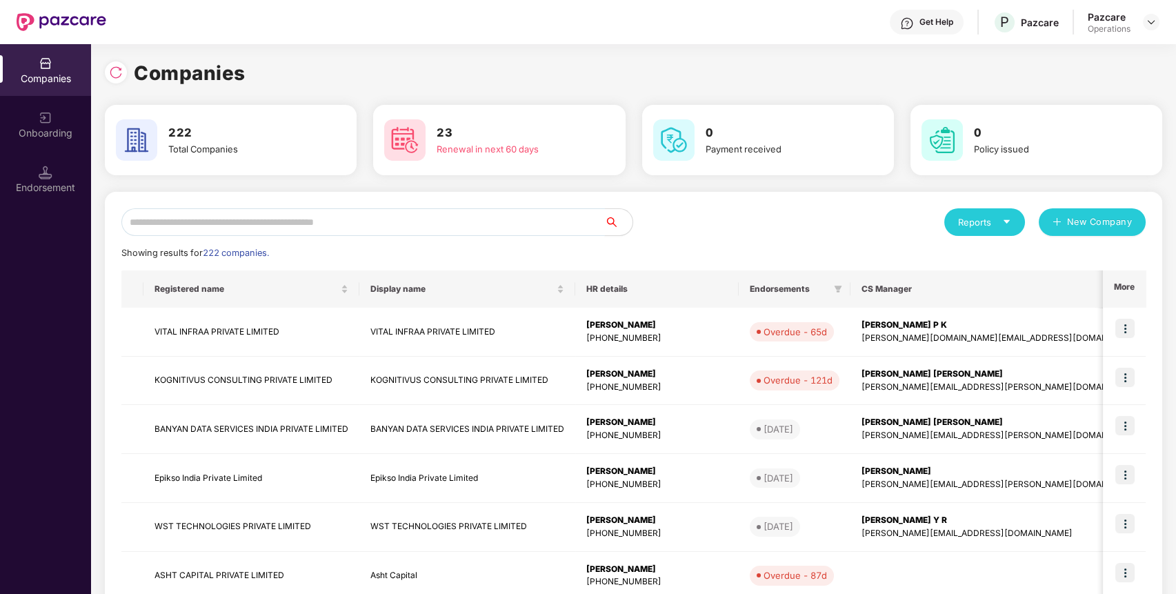
click at [285, 223] on input "text" at bounding box center [362, 222] width 483 height 28
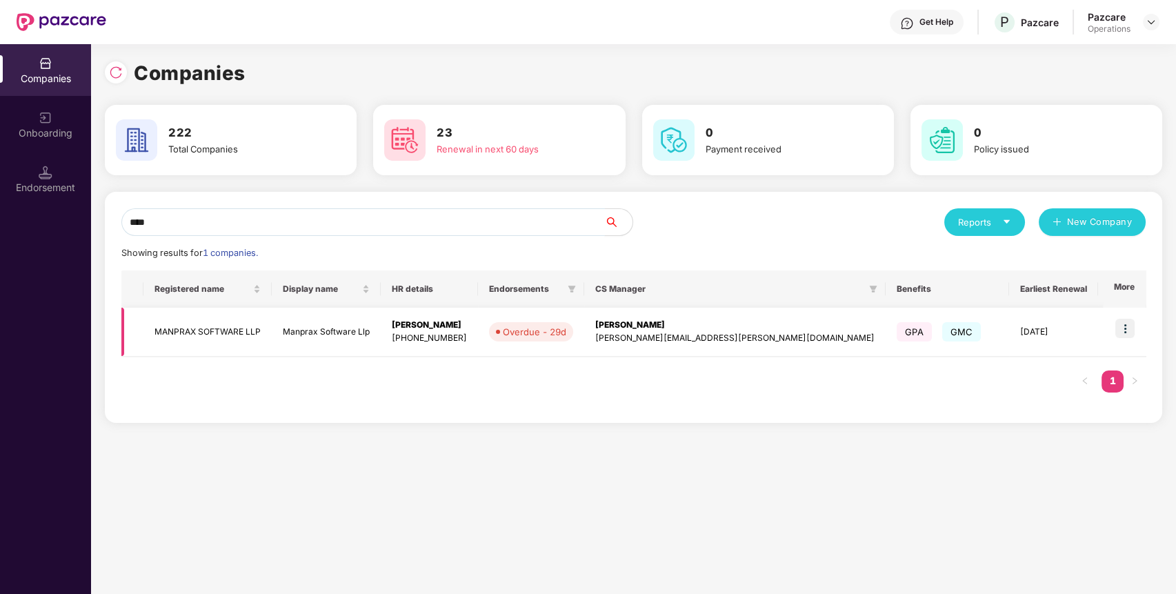
type input "****"
click at [1125, 323] on img at bounding box center [1124, 328] width 19 height 19
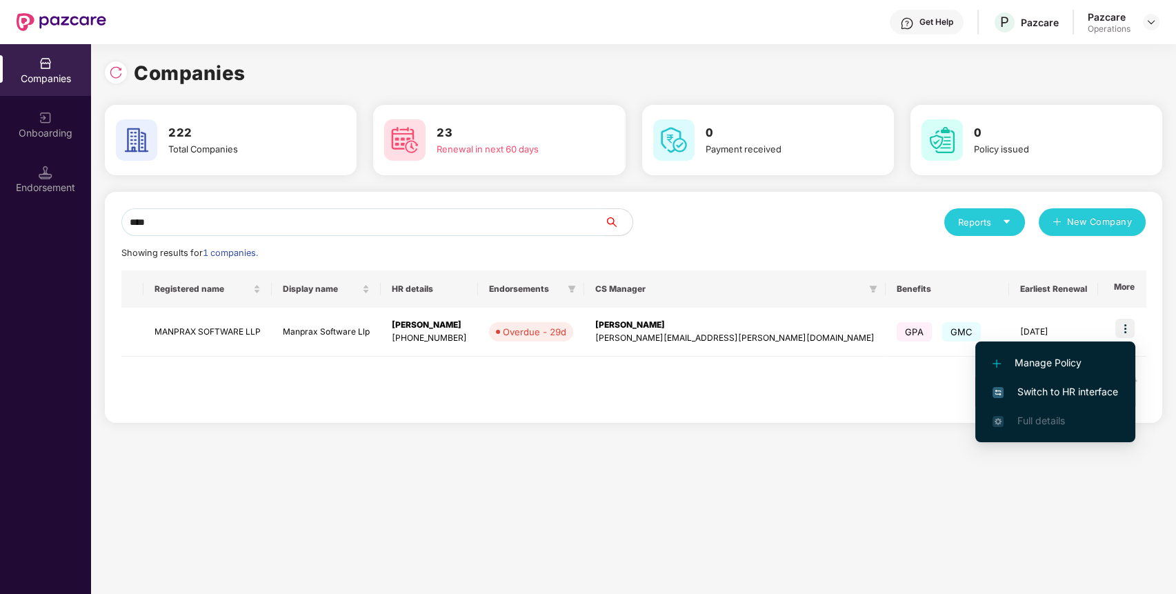
click at [1048, 385] on span "Switch to HR interface" at bounding box center [1055, 391] width 126 height 15
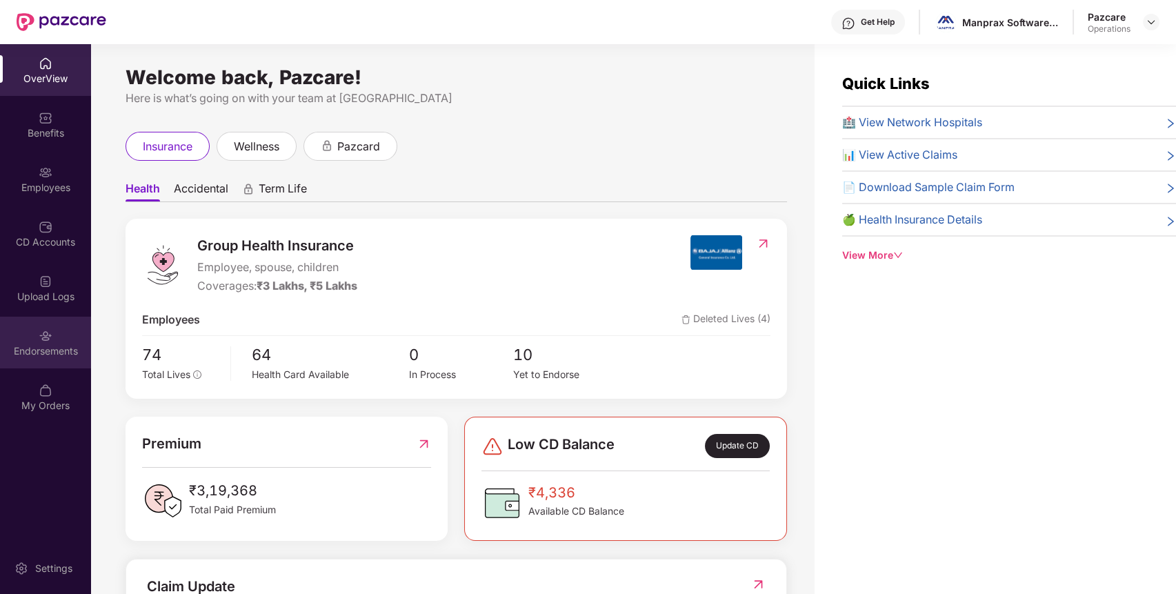
click at [41, 348] on div "Endorsements" at bounding box center [45, 351] width 91 height 14
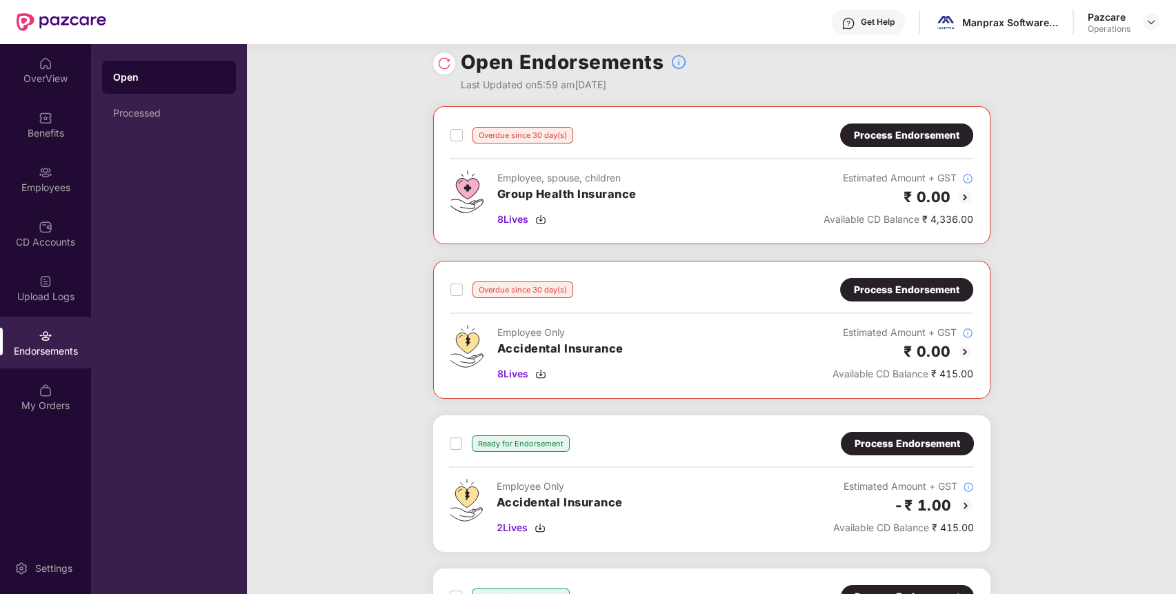
scroll to position [3, 0]
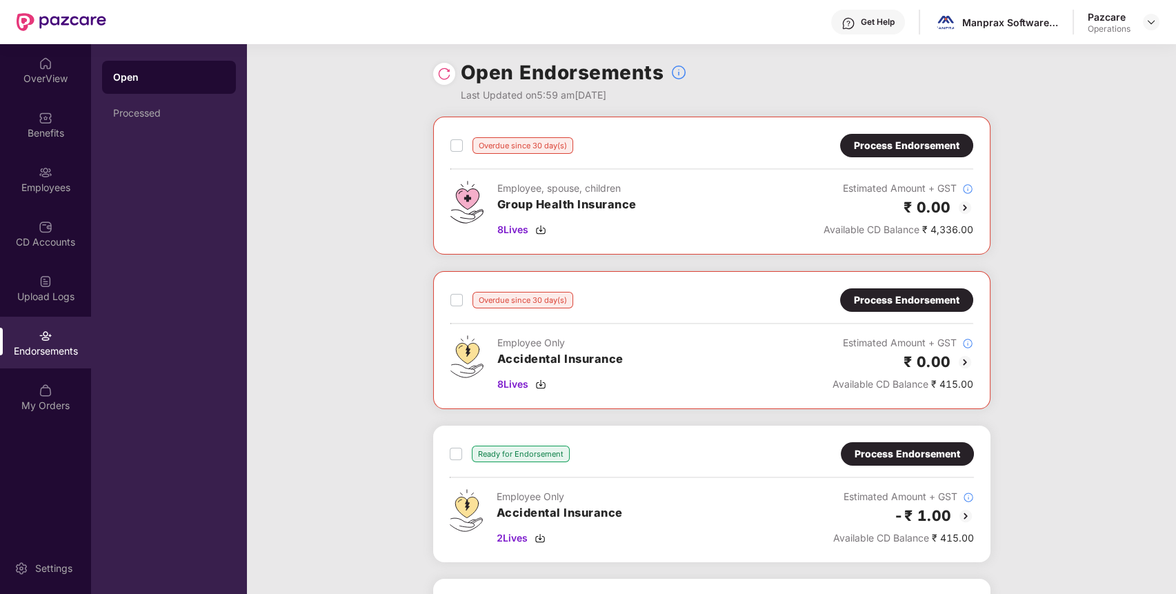
click at [959, 144] on div "Process Endorsement" at bounding box center [906, 145] width 133 height 23
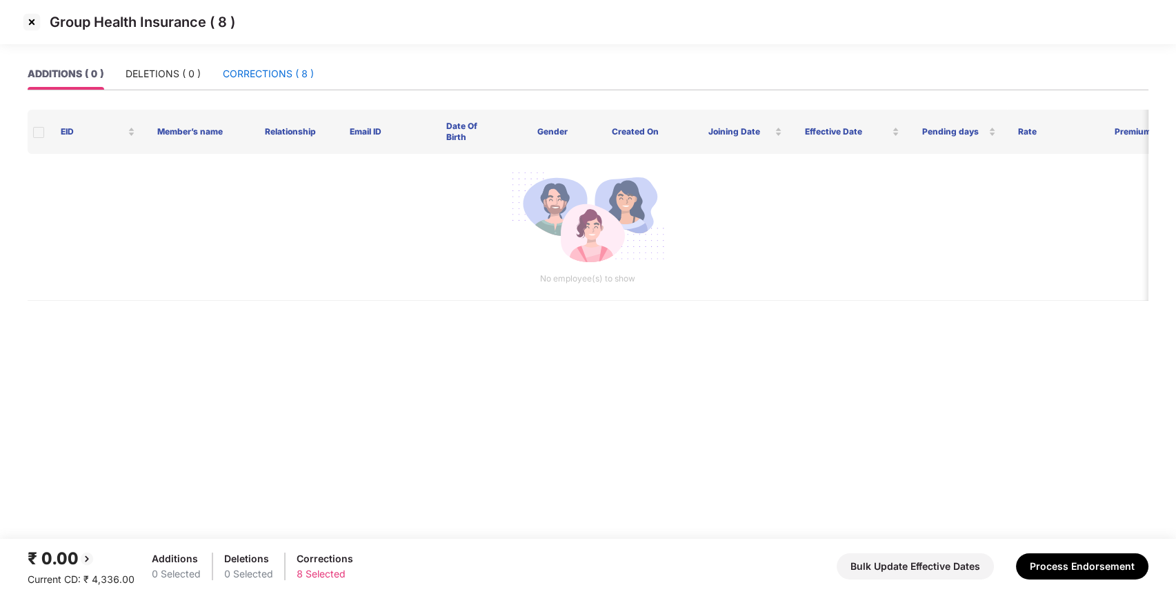
click at [274, 75] on div "CORRECTIONS ( 8 )" at bounding box center [268, 73] width 91 height 15
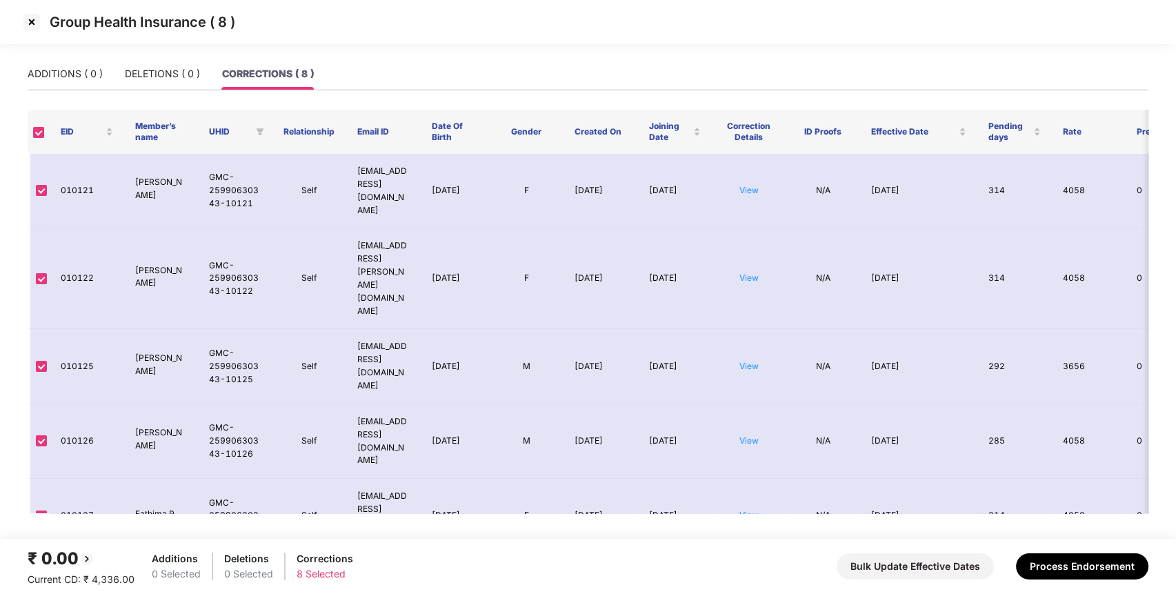
click at [39, 29] on img at bounding box center [32, 22] width 22 height 22
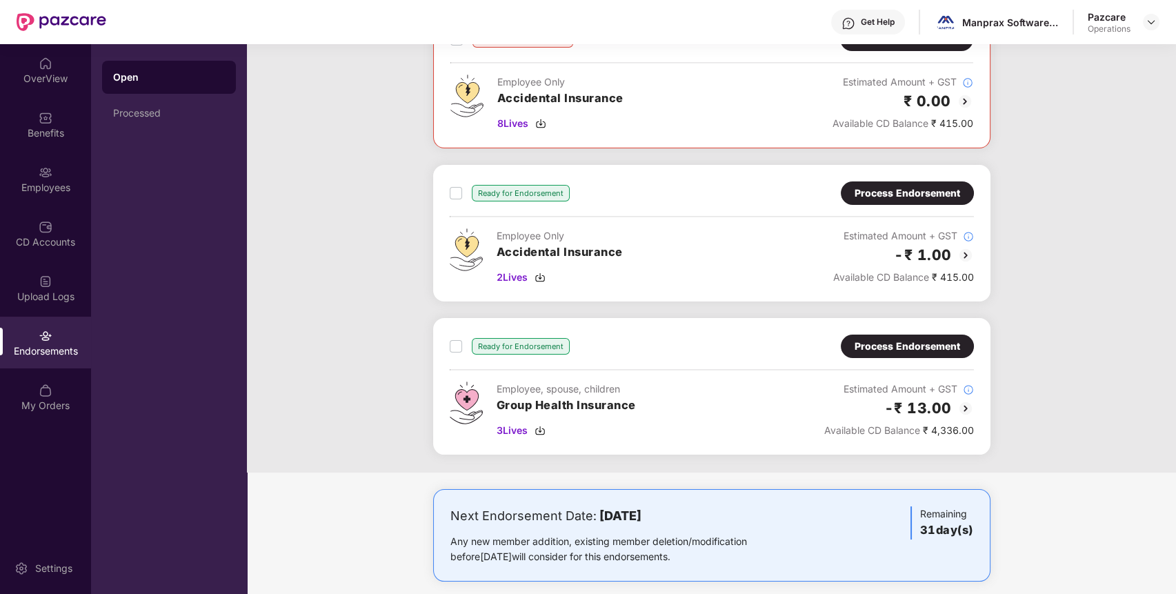
scroll to position [265, 0]
click at [964, 246] on img at bounding box center [965, 254] width 17 height 17
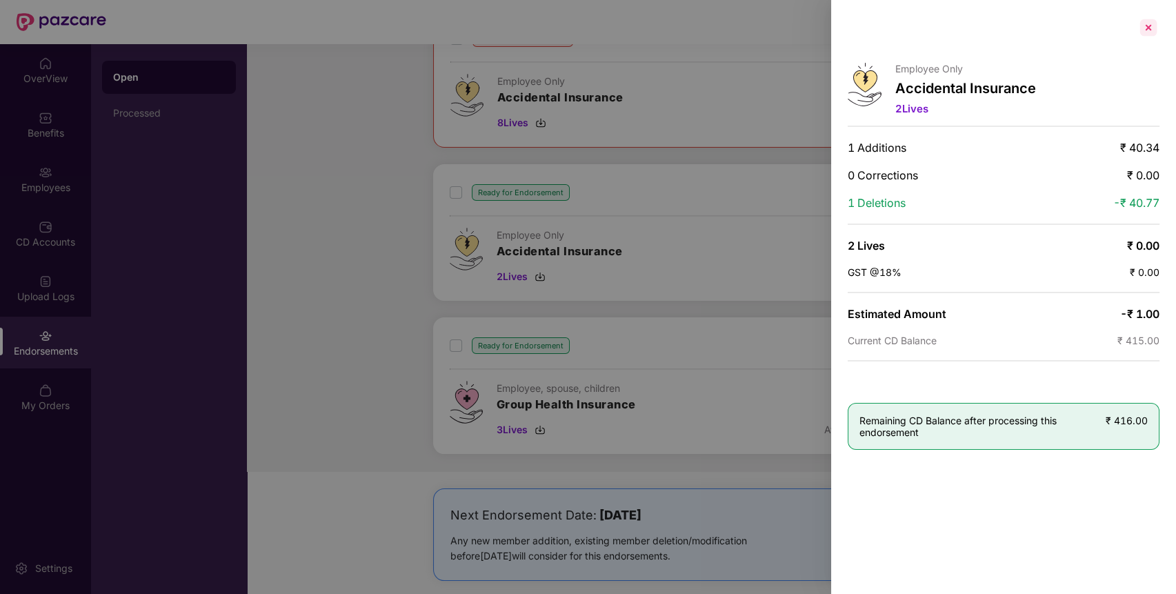
click at [1153, 30] on div at bounding box center [1148, 28] width 22 height 22
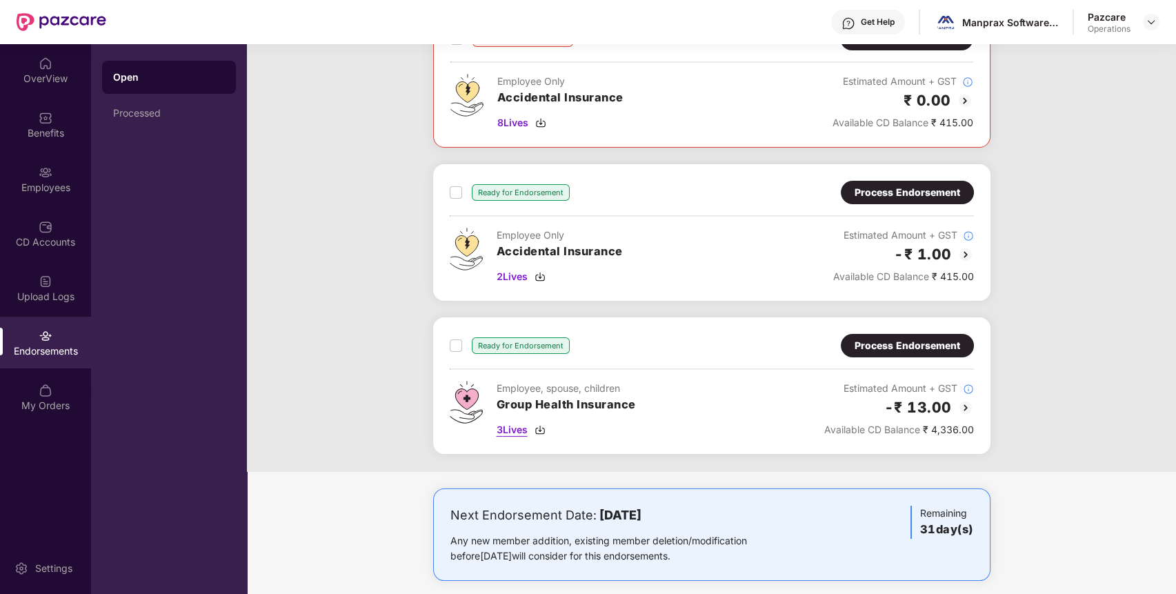
click at [544, 431] on img at bounding box center [539, 429] width 11 height 11
click at [541, 269] on div "2 Lives" at bounding box center [559, 276] width 126 height 15
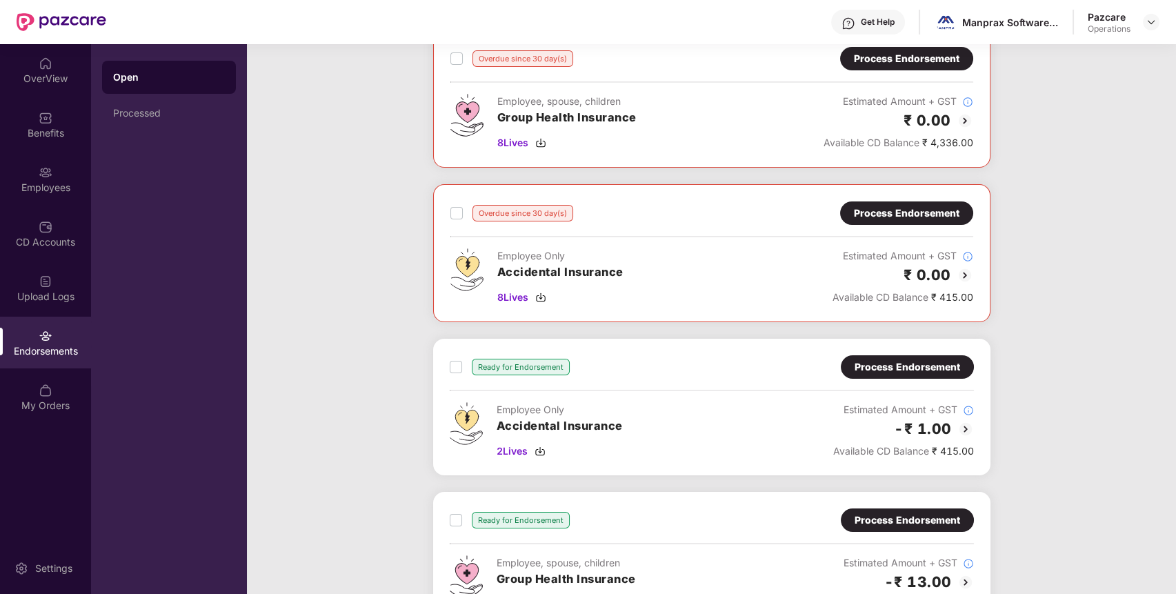
scroll to position [278, 0]
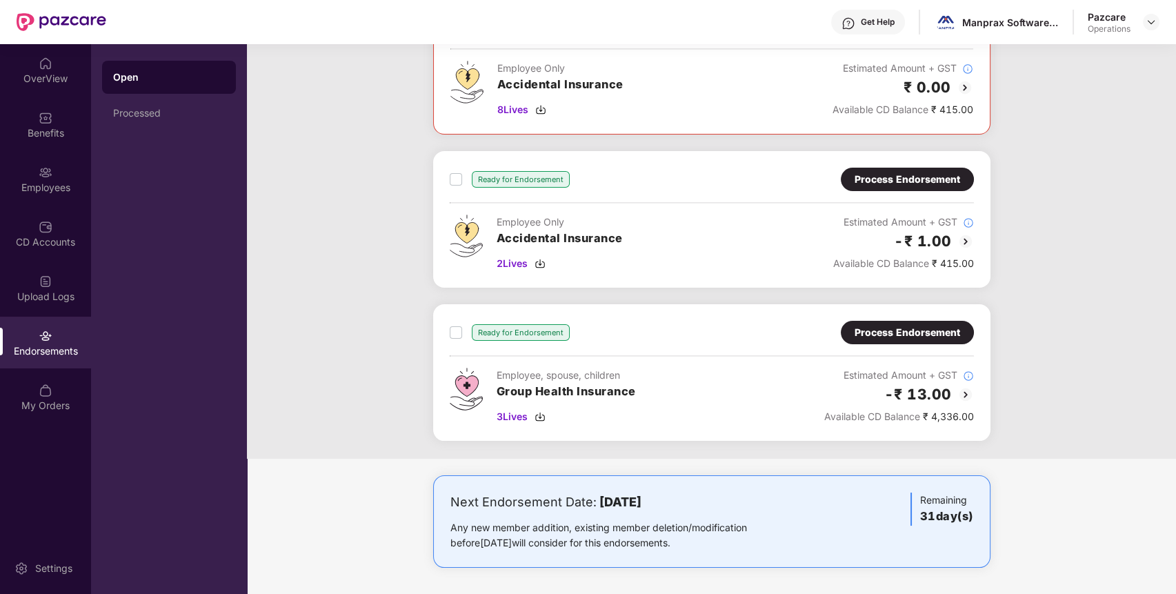
click at [899, 337] on div "Process Endorsement" at bounding box center [907, 332] width 106 height 15
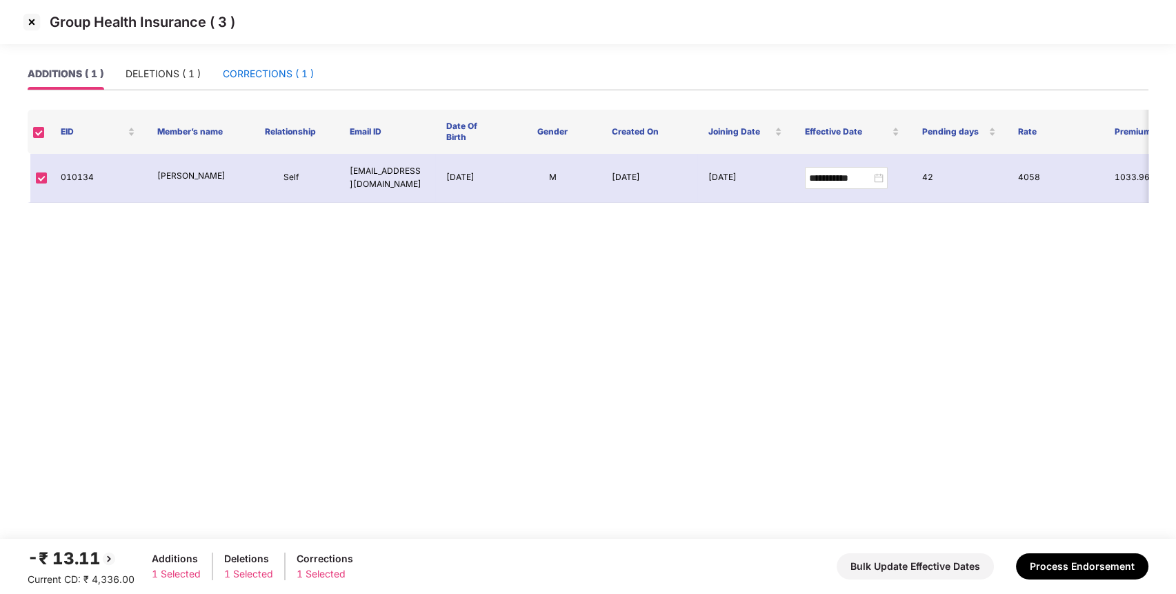
click at [233, 77] on div "CORRECTIONS ( 1 )" at bounding box center [268, 73] width 91 height 15
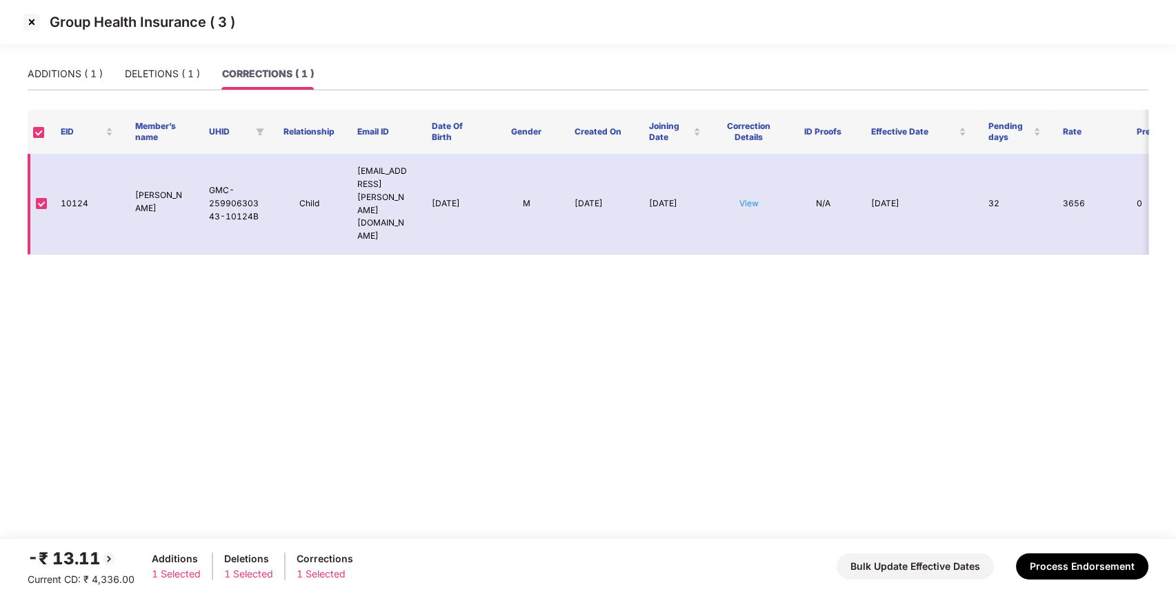
click at [215, 171] on td "GMC-25990630343-10124B" at bounding box center [235, 204] width 74 height 101
copy td "GMC-25990630343-10124B"
click at [1092, 567] on button "Process Endorsement" at bounding box center [1082, 566] width 132 height 26
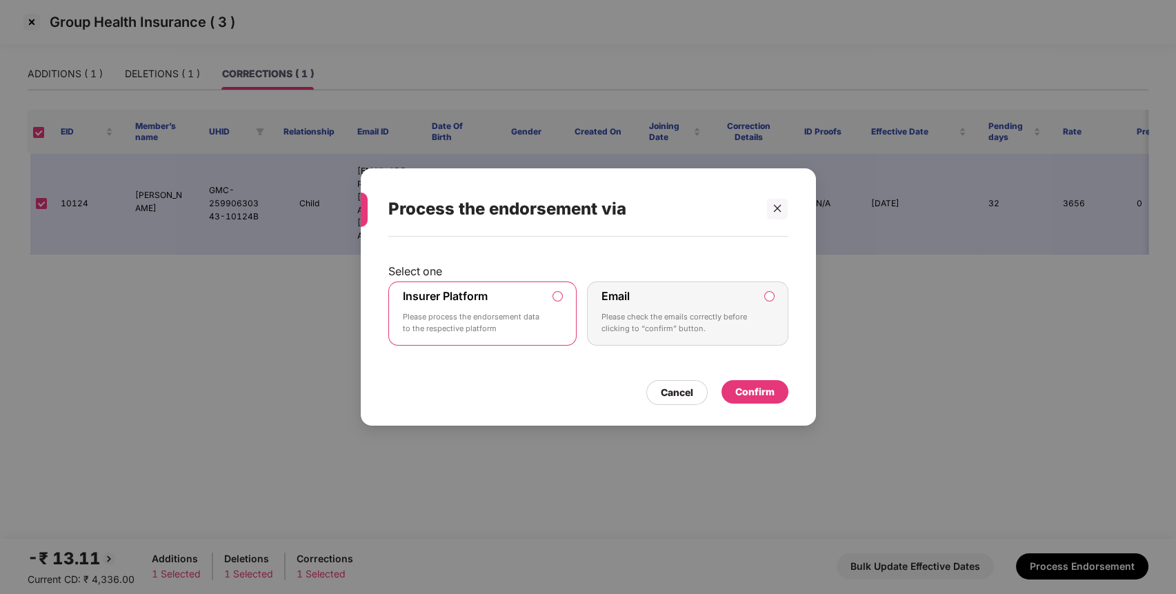
click at [777, 381] on div "Confirm" at bounding box center [754, 391] width 67 height 23
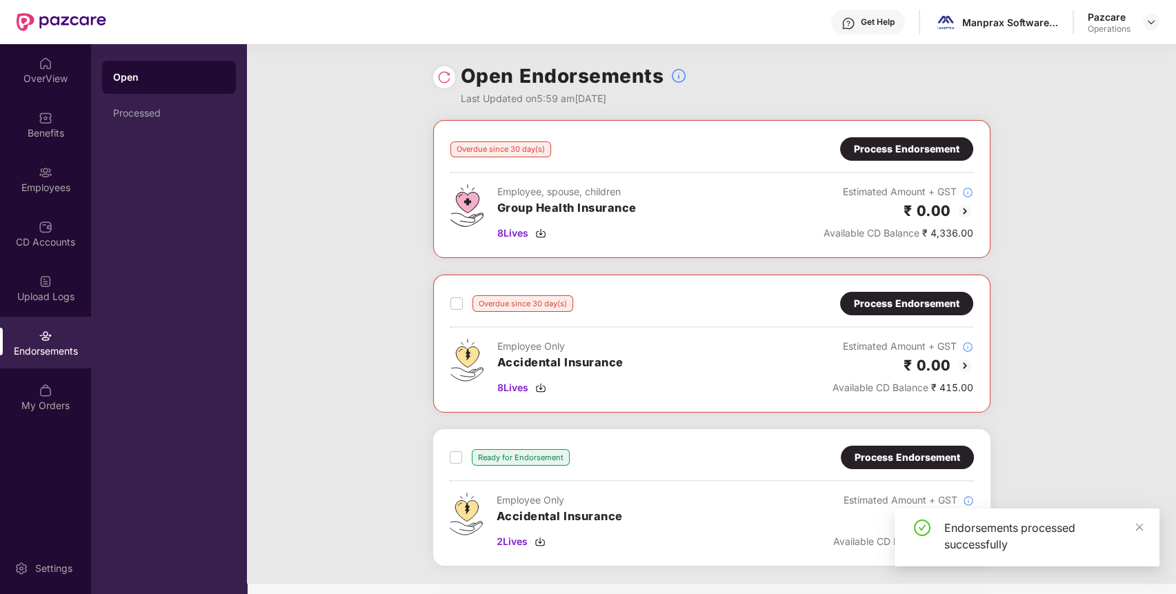
scroll to position [125, 0]
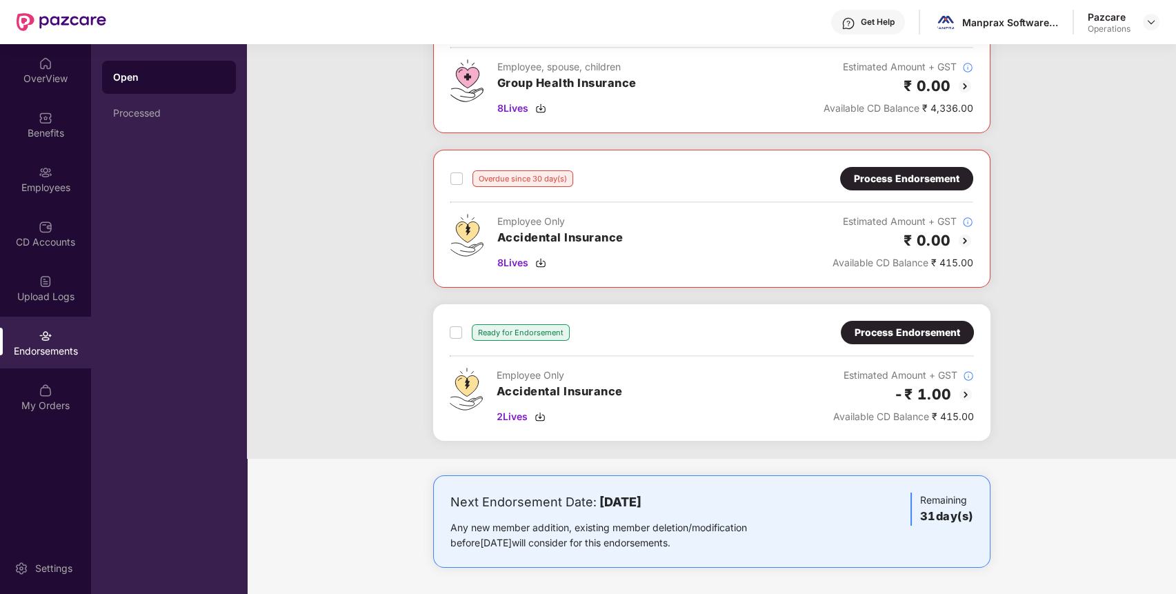
click at [885, 322] on div "Process Endorsement" at bounding box center [907, 332] width 133 height 23
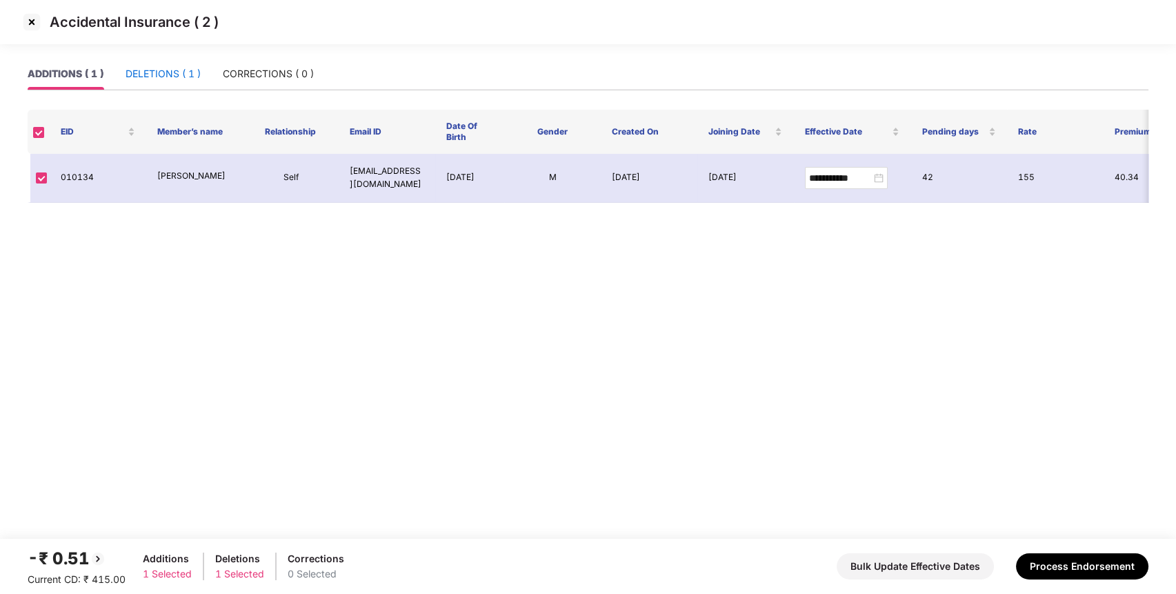
click at [192, 70] on div "DELETIONS ( 1 )" at bounding box center [163, 73] width 75 height 15
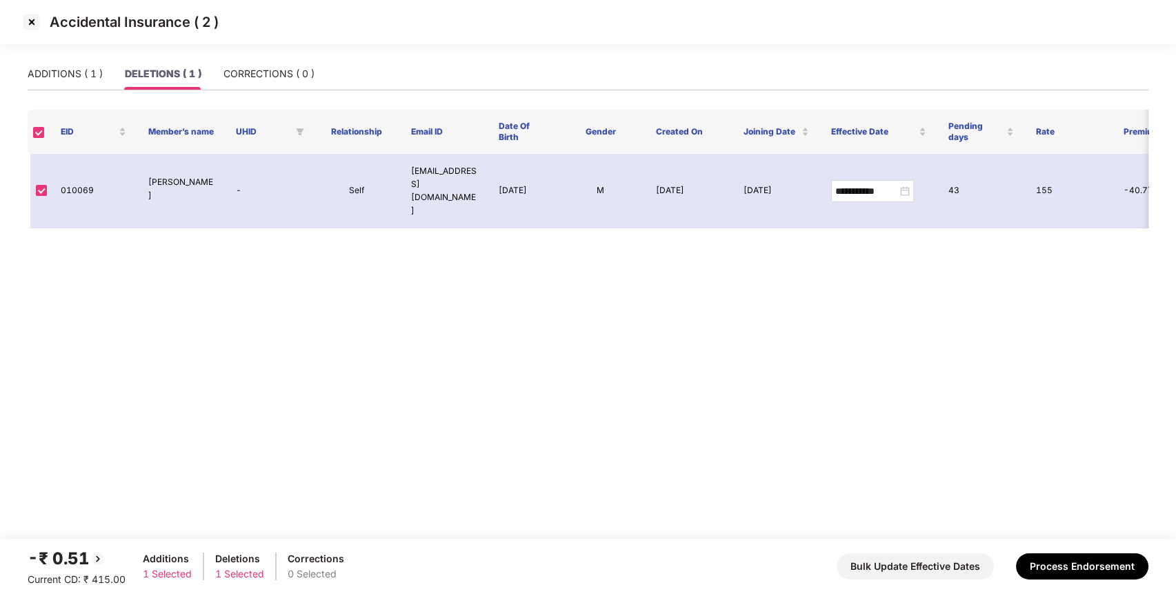
click at [1052, 552] on div "-₹ 0.51 Current CD: ₹ 415.00 Additions 1 Selected Deletions 1 Selected Correcti…" at bounding box center [588, 565] width 1121 height 41
click at [1048, 556] on button "Process Endorsement" at bounding box center [1082, 566] width 132 height 26
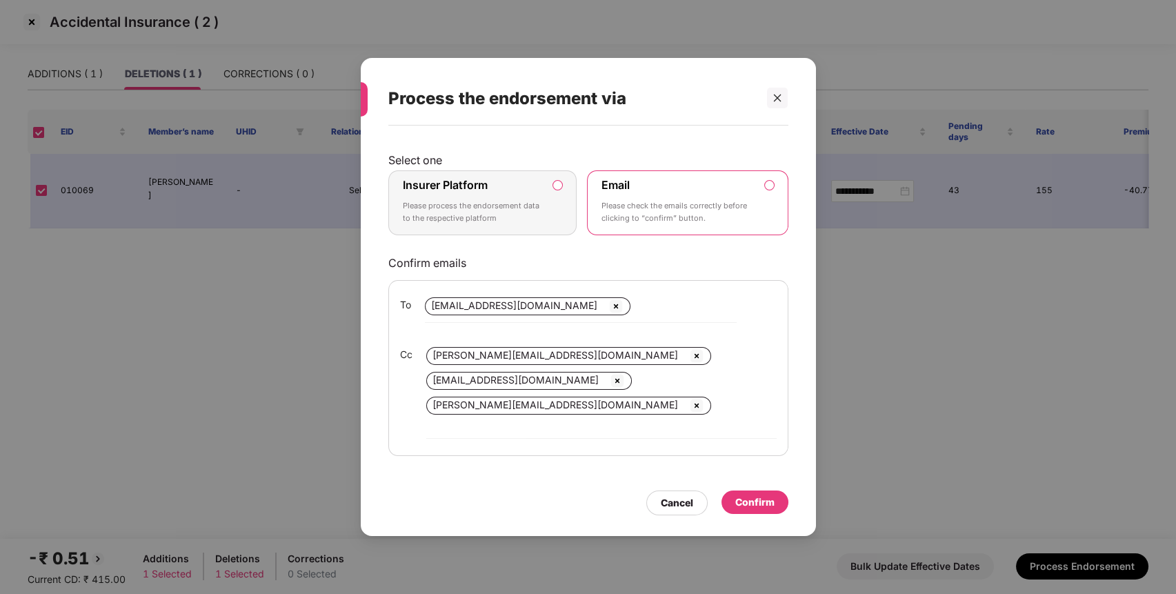
click at [559, 203] on label "Insurer Platform Please process the endorsement data to the respective platform" at bounding box center [482, 202] width 189 height 65
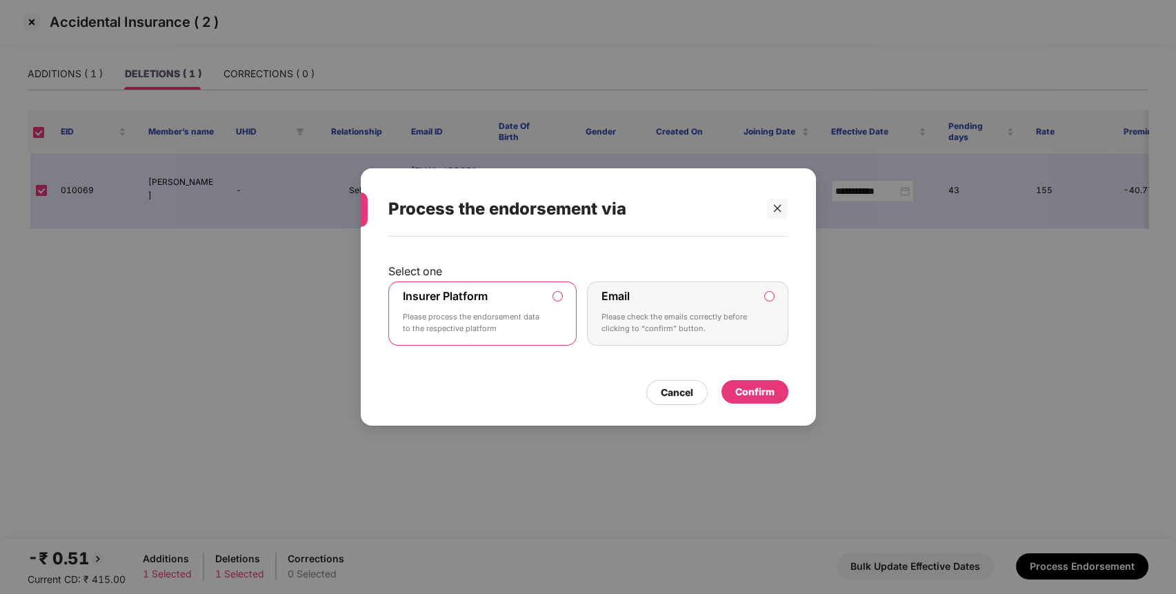
click at [745, 383] on div "Confirm" at bounding box center [754, 391] width 67 height 23
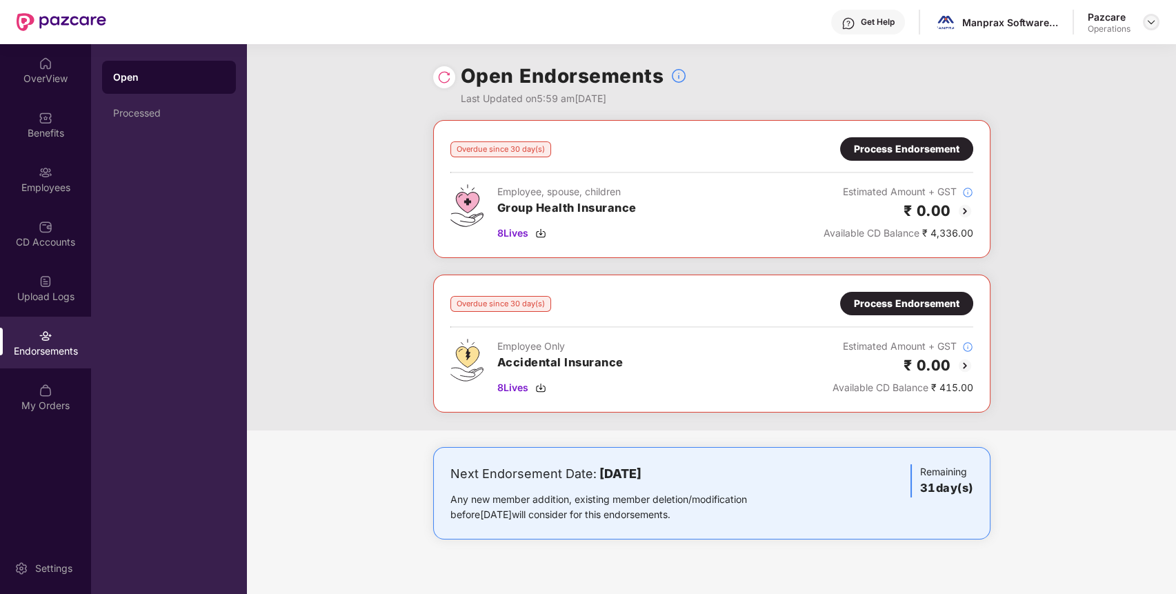
click at [1152, 17] on img at bounding box center [1150, 22] width 11 height 11
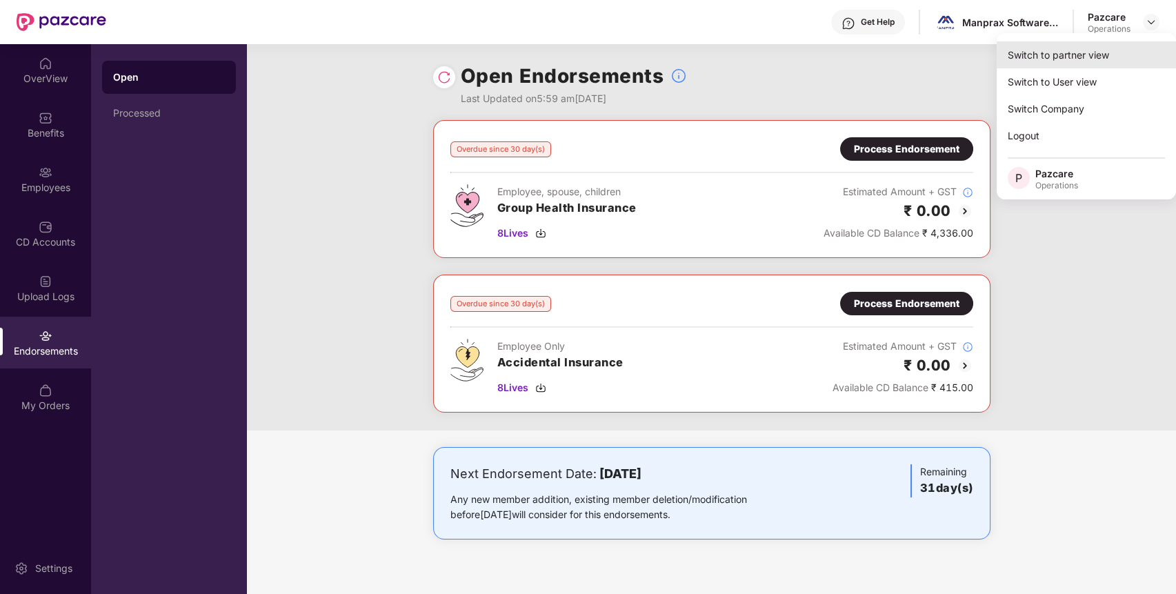
click at [1065, 52] on div "Switch to partner view" at bounding box center [1085, 54] width 179 height 27
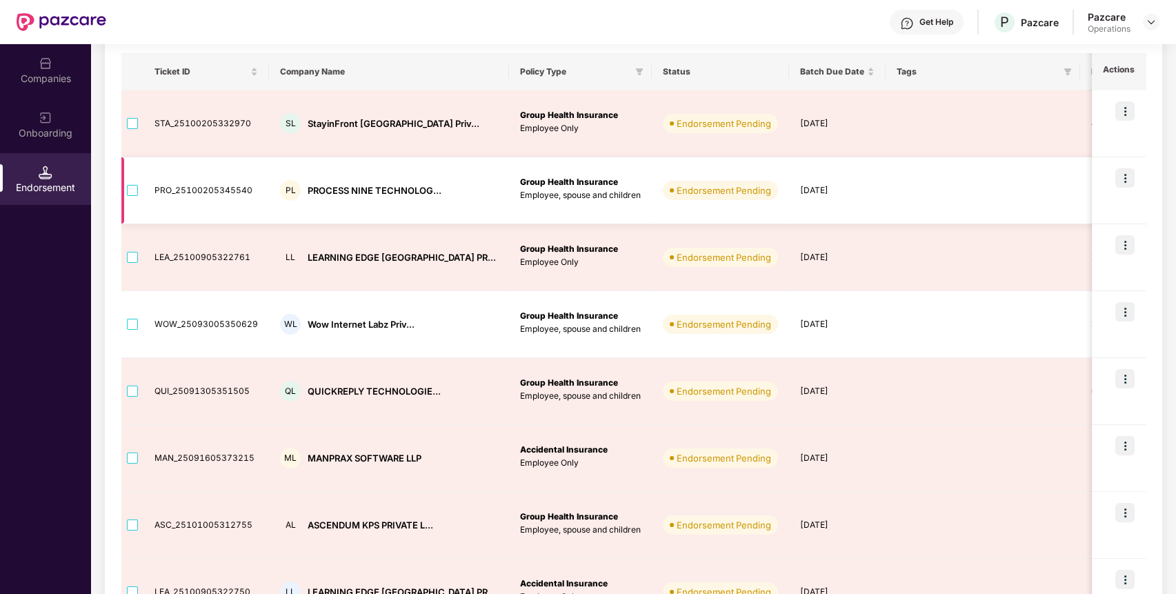
scroll to position [403, 0]
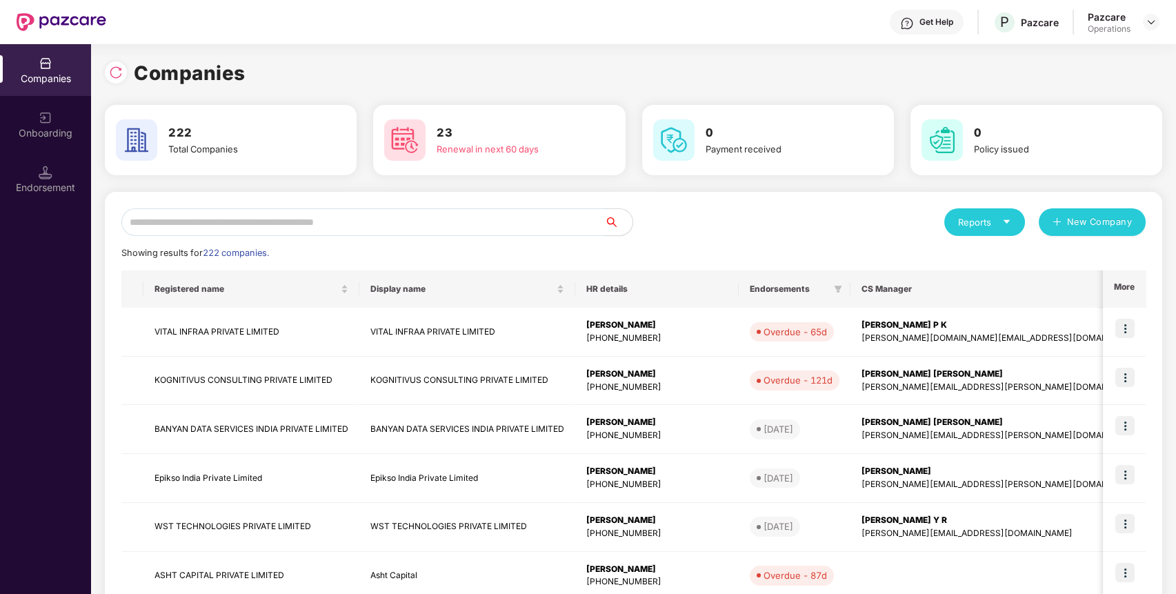
paste input "**********"
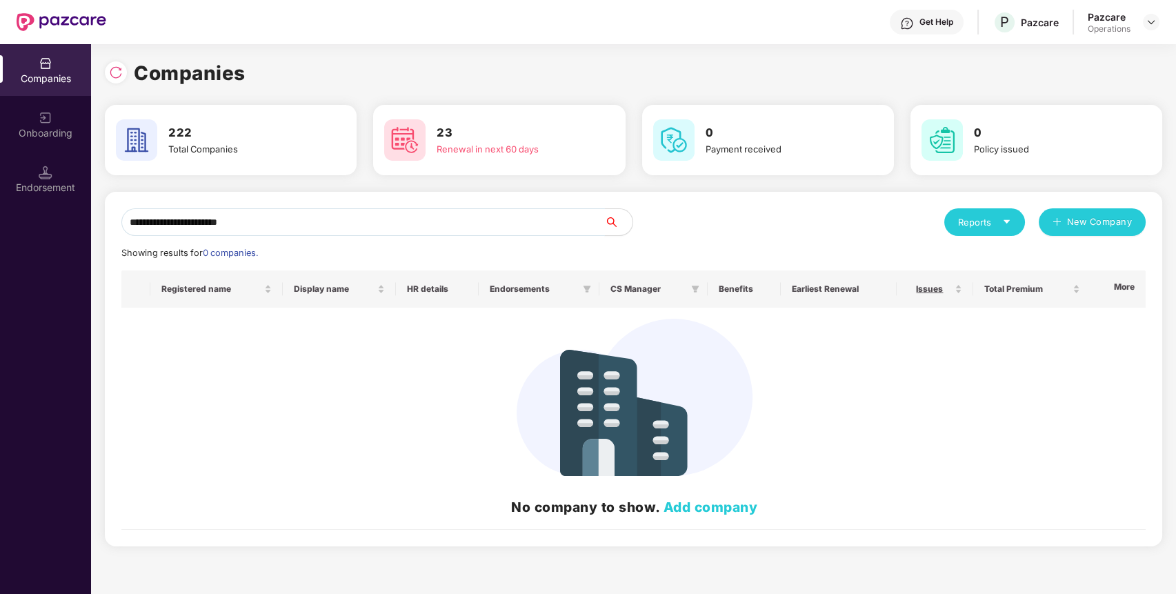
click at [336, 219] on input "**********" at bounding box center [362, 222] width 483 height 28
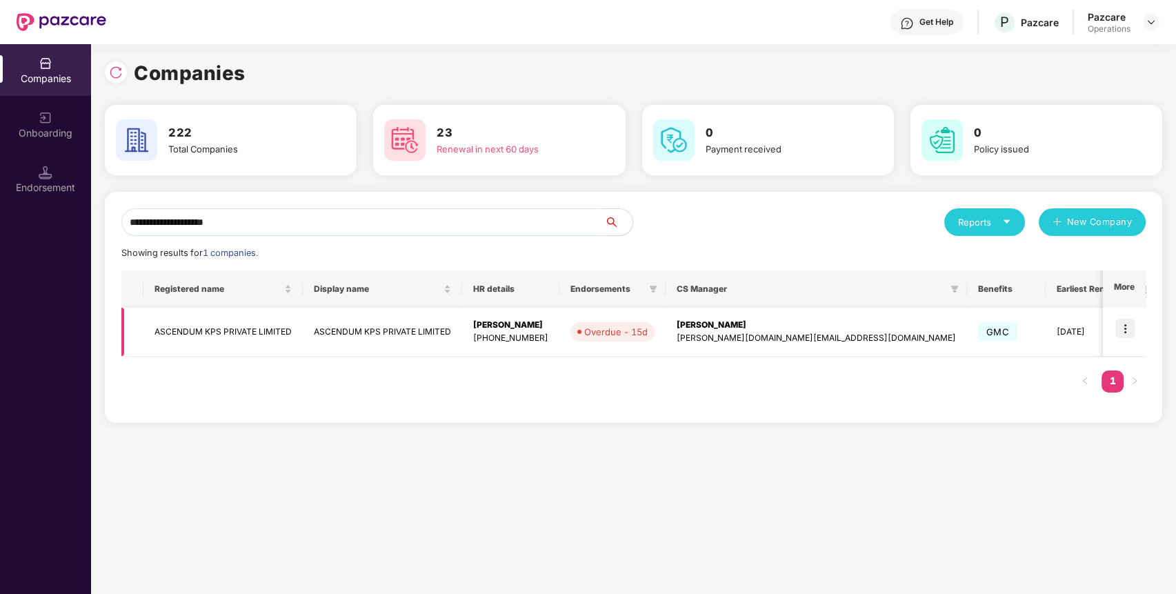
type input "**********"
click at [1128, 332] on img at bounding box center [1124, 328] width 19 height 19
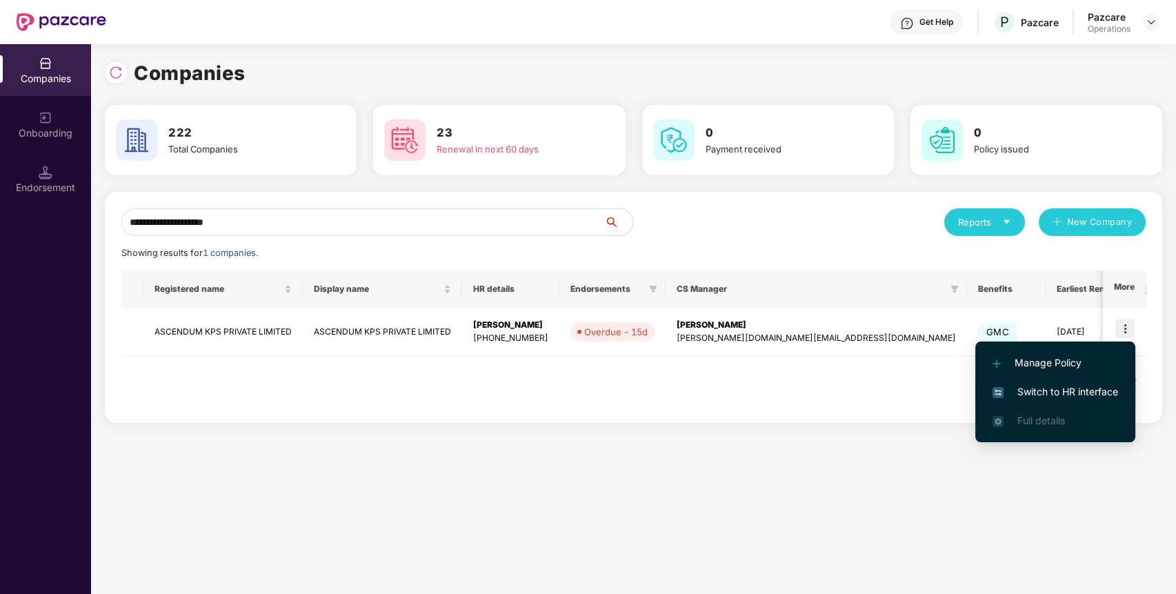
click at [1038, 392] on span "Switch to HR interface" at bounding box center [1055, 391] width 126 height 15
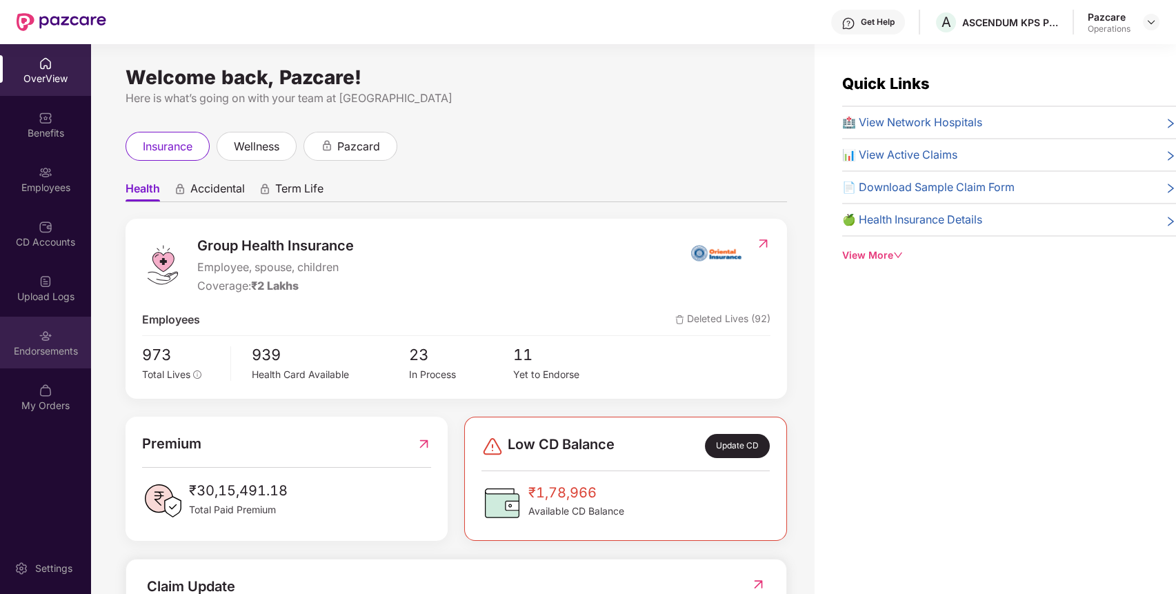
click at [37, 339] on div "Endorsements" at bounding box center [45, 343] width 91 height 52
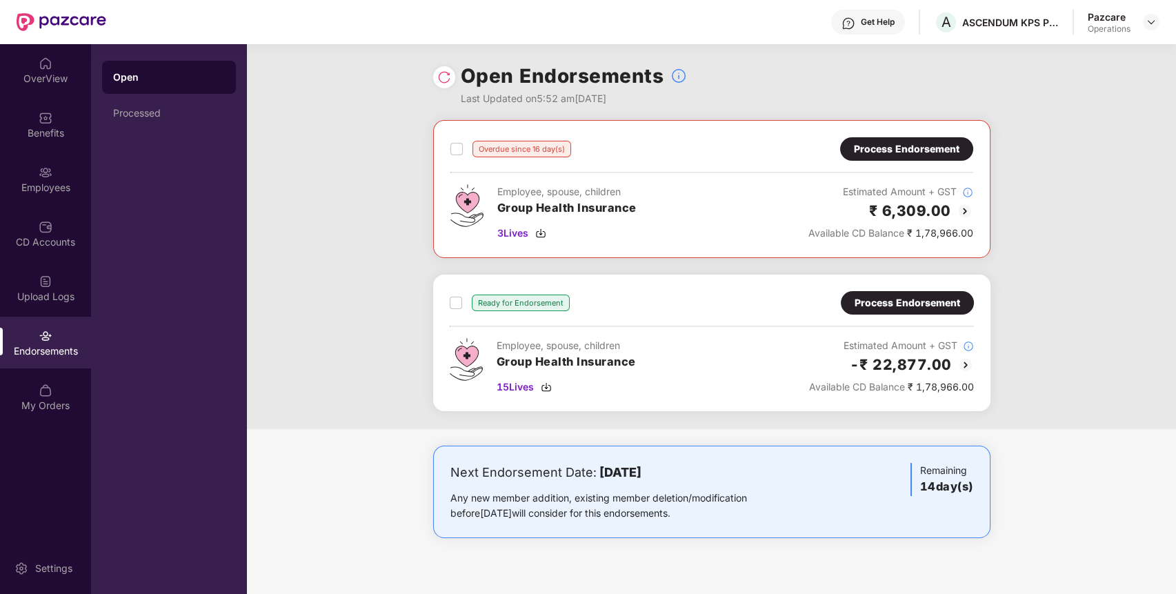
click at [961, 206] on img at bounding box center [964, 211] width 17 height 17
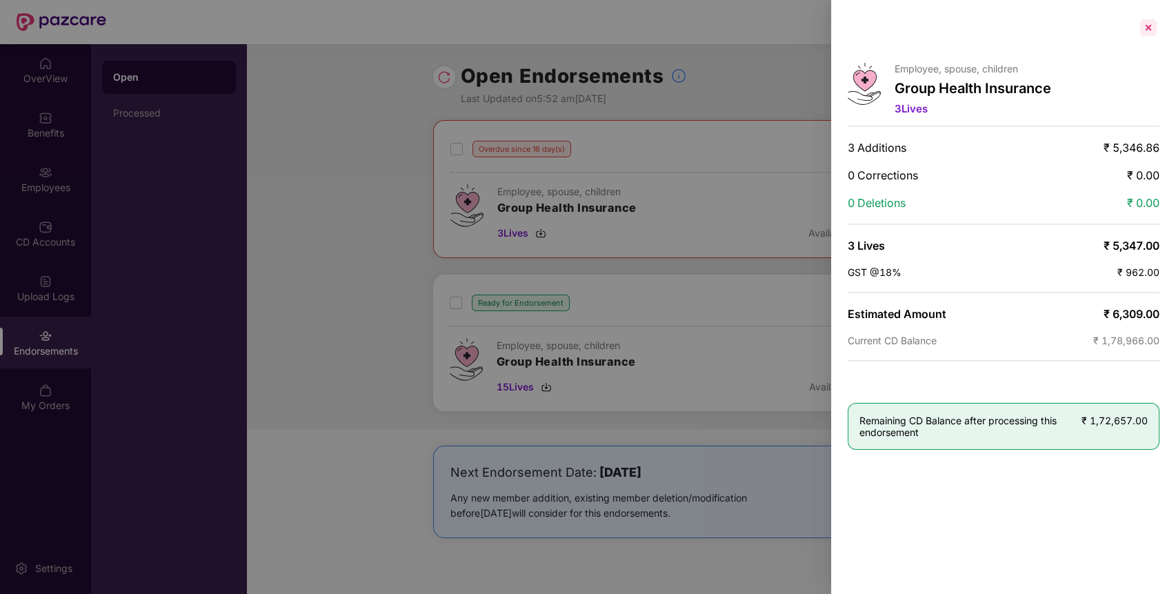
click at [1154, 19] on div at bounding box center [1148, 28] width 22 height 22
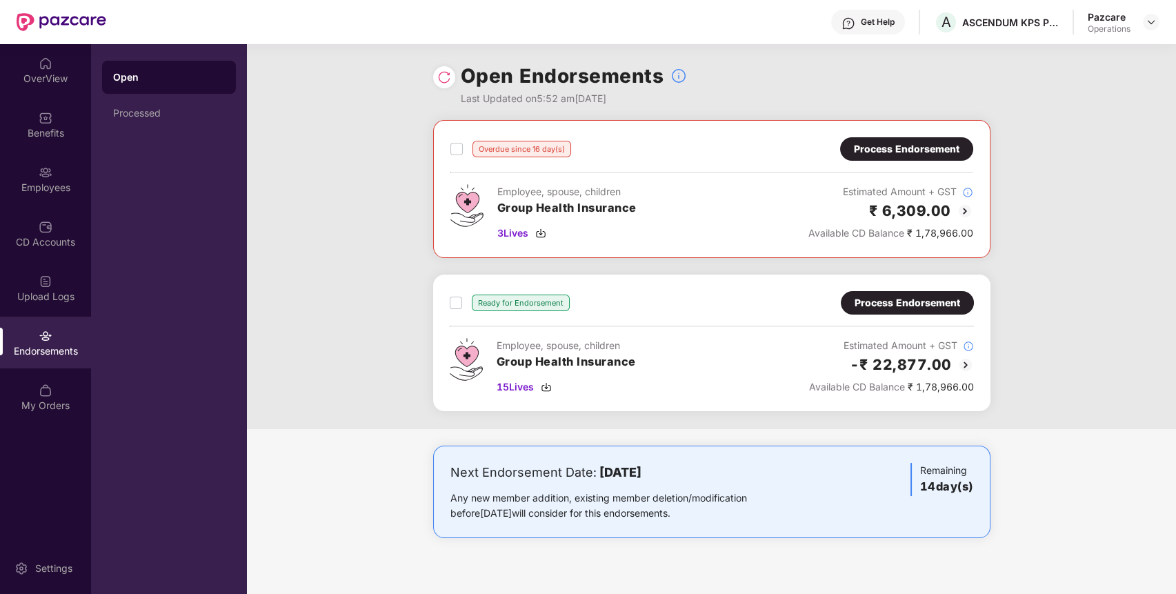
click at [965, 365] on img at bounding box center [965, 365] width 17 height 17
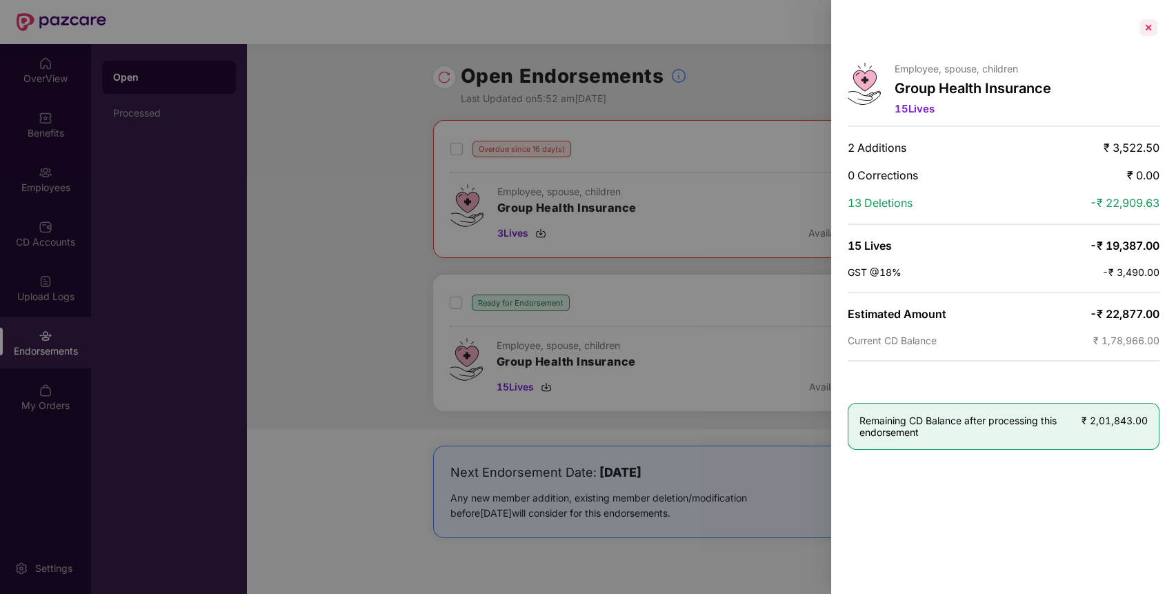
click at [1152, 26] on div at bounding box center [1148, 28] width 22 height 22
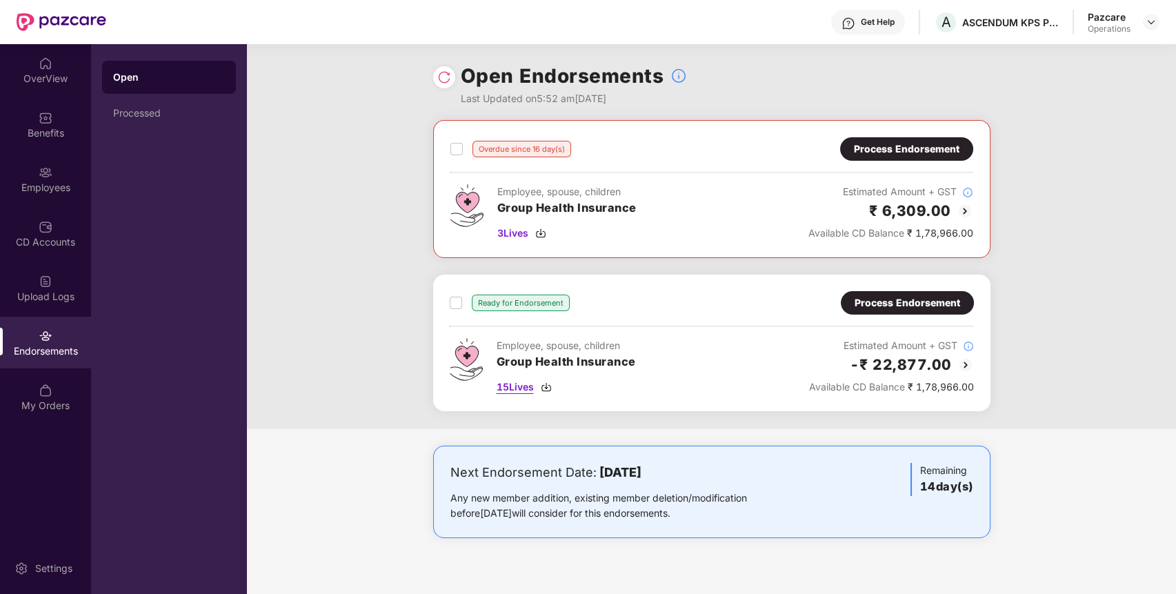
click at [550, 383] on img at bounding box center [546, 386] width 11 height 11
click at [543, 231] on img at bounding box center [540, 233] width 11 height 11
click at [895, 147] on div "Process Endorsement" at bounding box center [907, 148] width 106 height 15
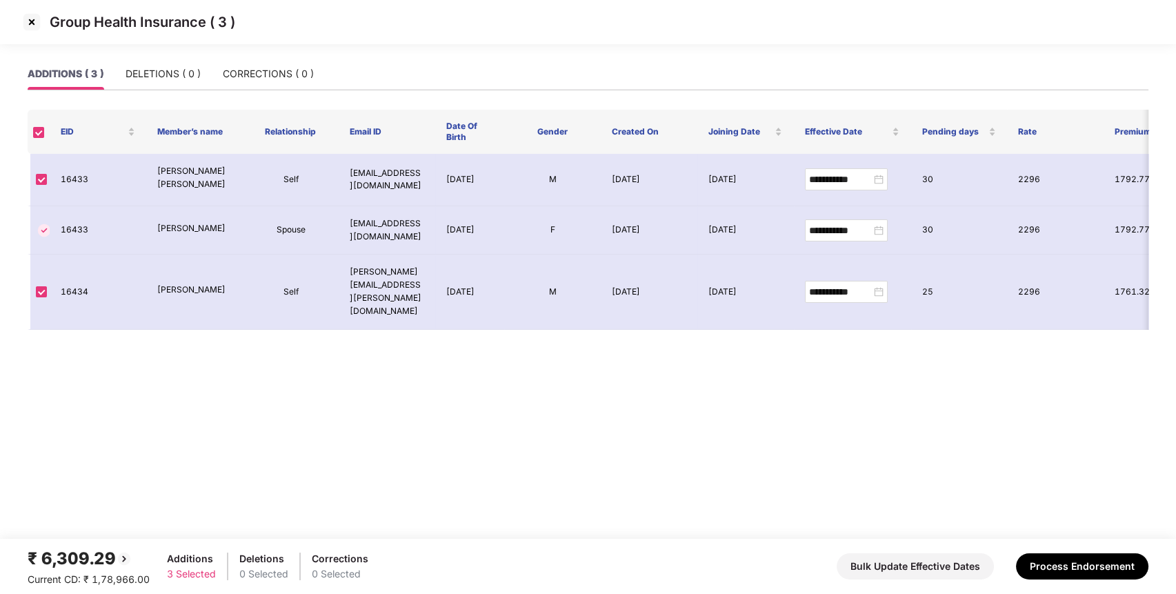
click at [37, 22] on img at bounding box center [32, 22] width 22 height 22
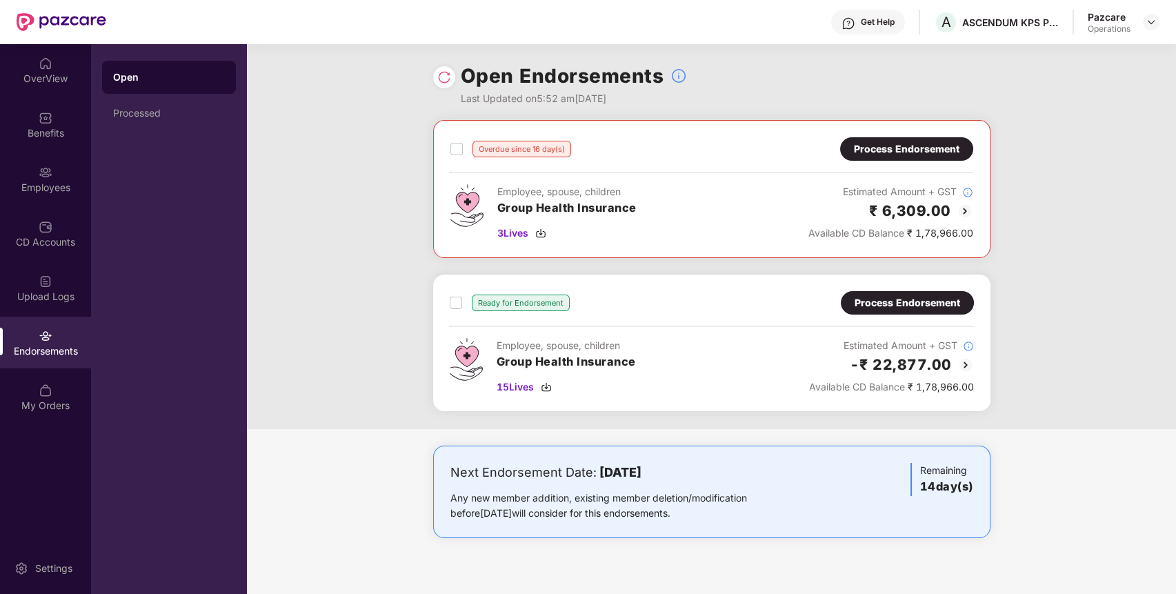
click at [440, 77] on img at bounding box center [444, 77] width 14 height 14
click at [549, 233] on div "3 Lives" at bounding box center [566, 232] width 139 height 15
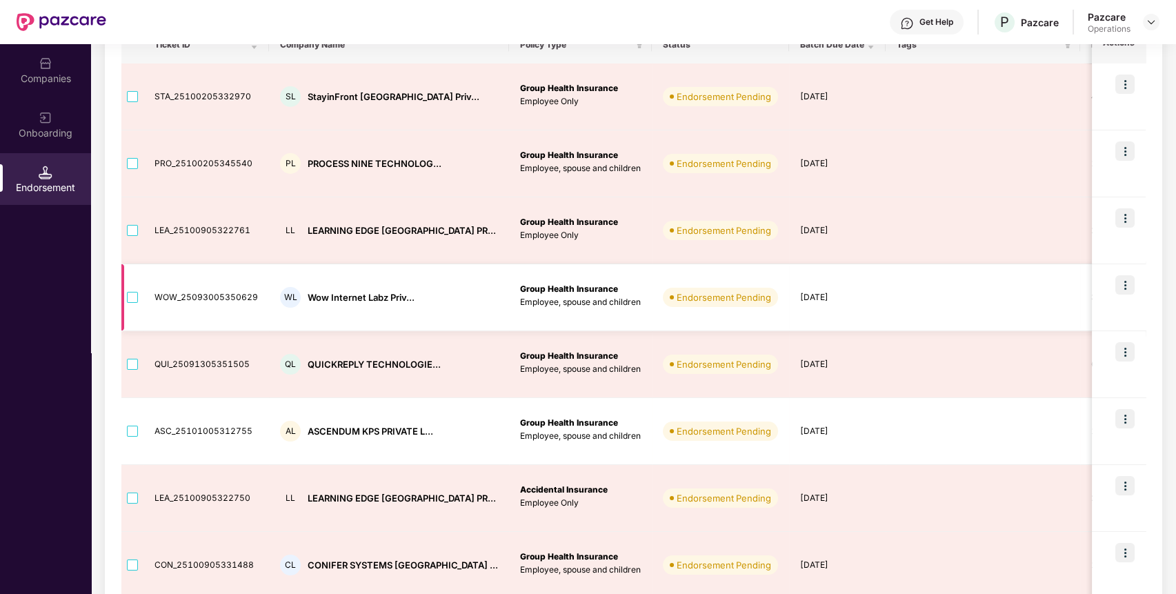
scroll to position [199, 0]
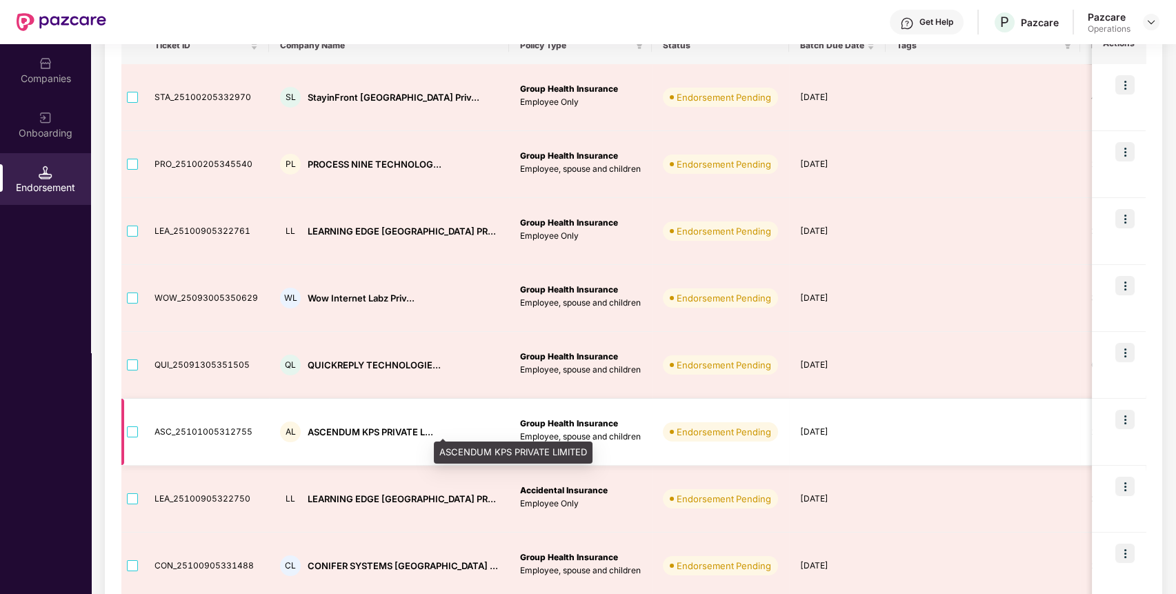
click at [386, 431] on div "ASCENDUM KPS PRIVATE L..." at bounding box center [371, 431] width 126 height 13
copy div "ASCENDUM KPS PRIVATE L..."
